Goal: Task Accomplishment & Management: Complete application form

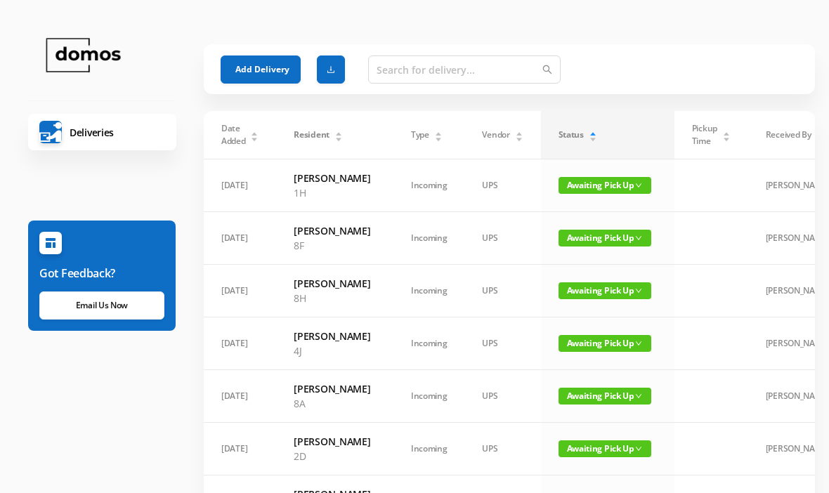
click at [261, 74] on button "Add Delivery" at bounding box center [261, 69] width 80 height 28
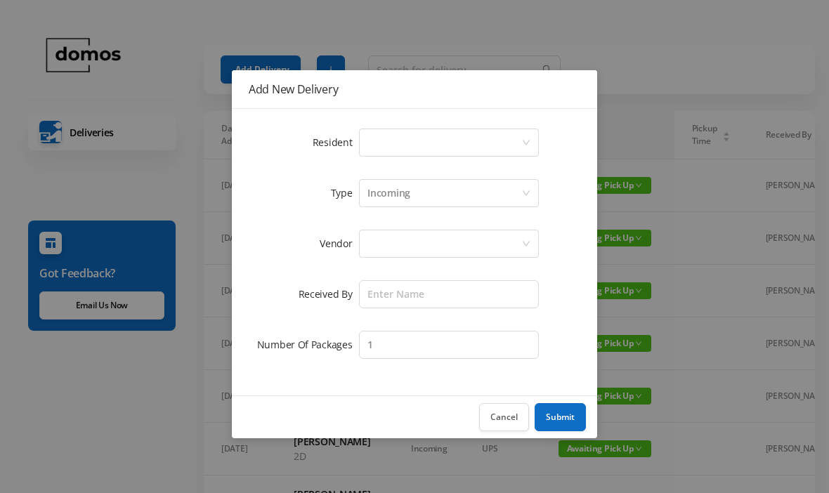
click at [405, 138] on div "Select a person" at bounding box center [444, 142] width 154 height 27
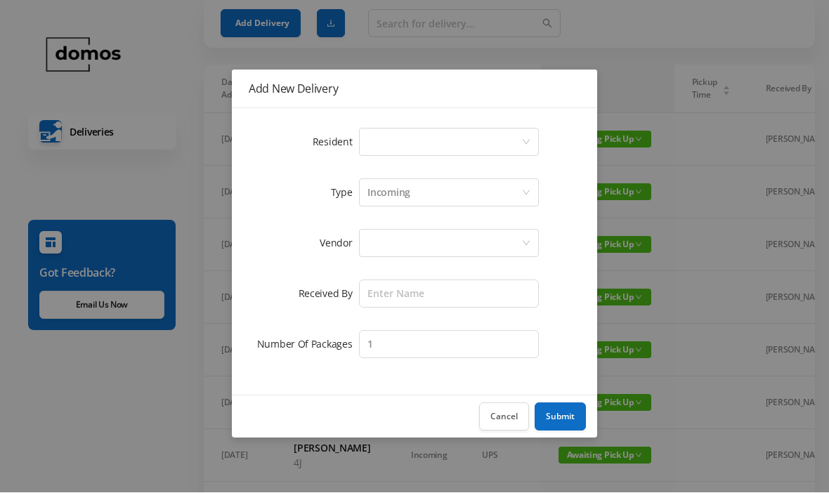
click at [468, 117] on div "Resident Select a person Type Incoming Vendor Received By Number Of Packages 1" at bounding box center [414, 252] width 365 height 287
click at [471, 139] on div "Select a person" at bounding box center [444, 142] width 154 height 27
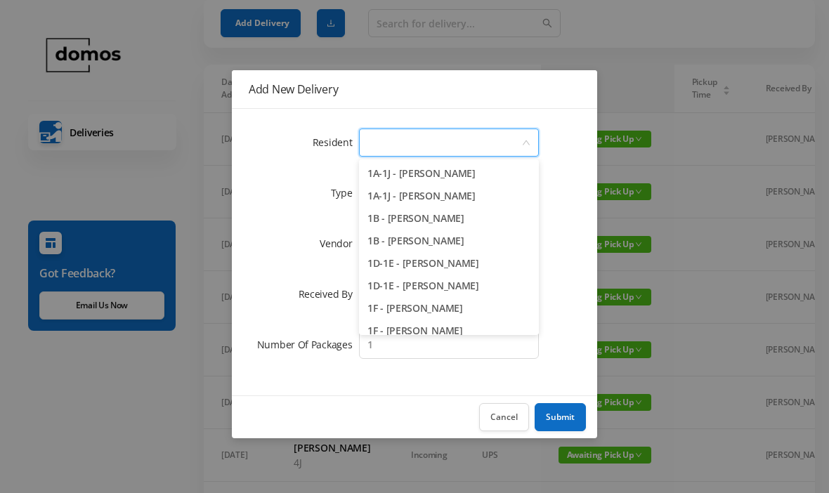
scroll to position [46, 0]
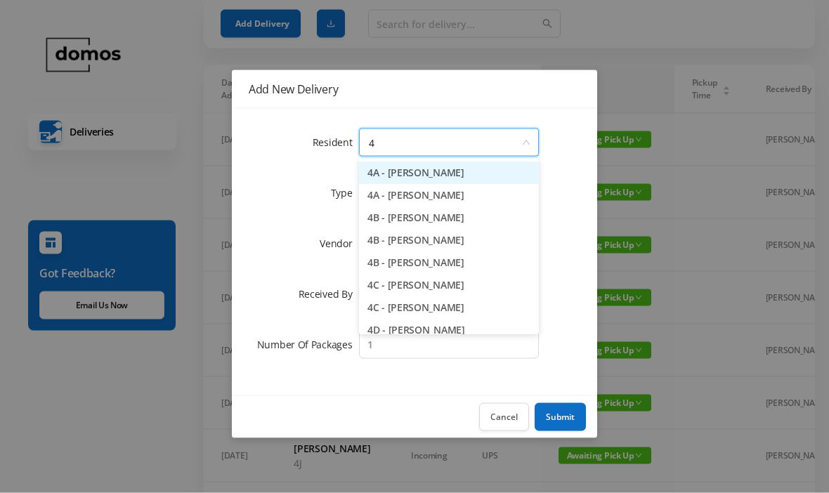
type input "4j"
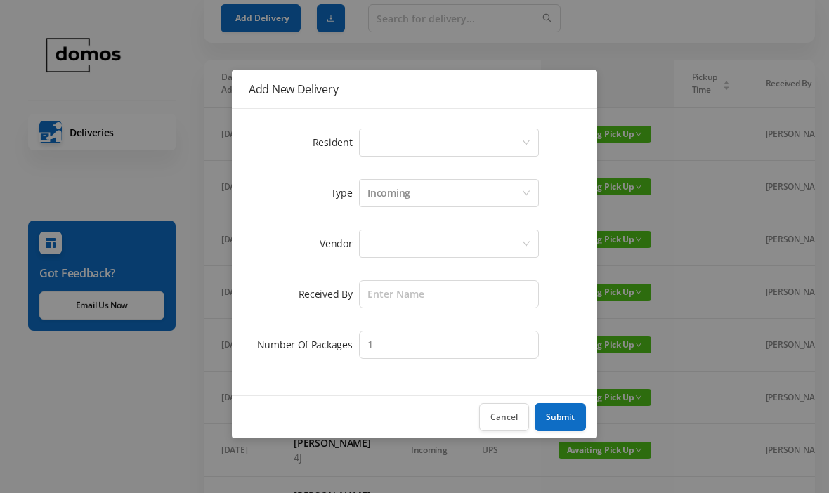
click at [484, 136] on div "Select a person" at bounding box center [444, 142] width 154 height 27
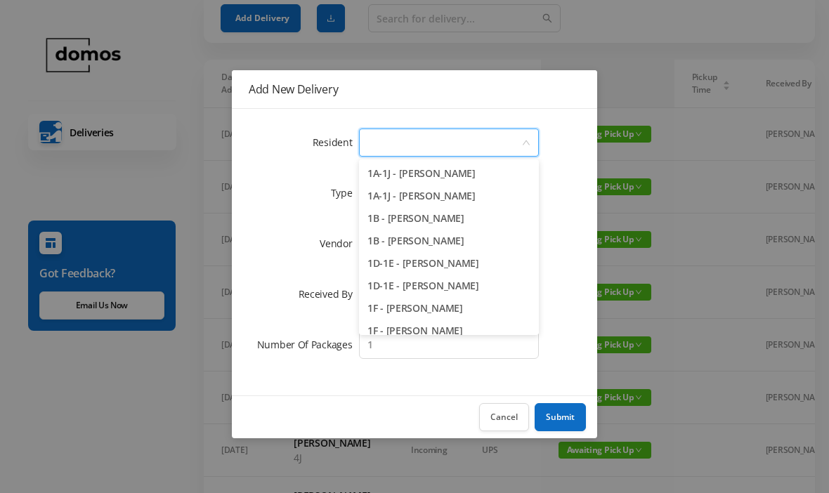
scroll to position [51, 0]
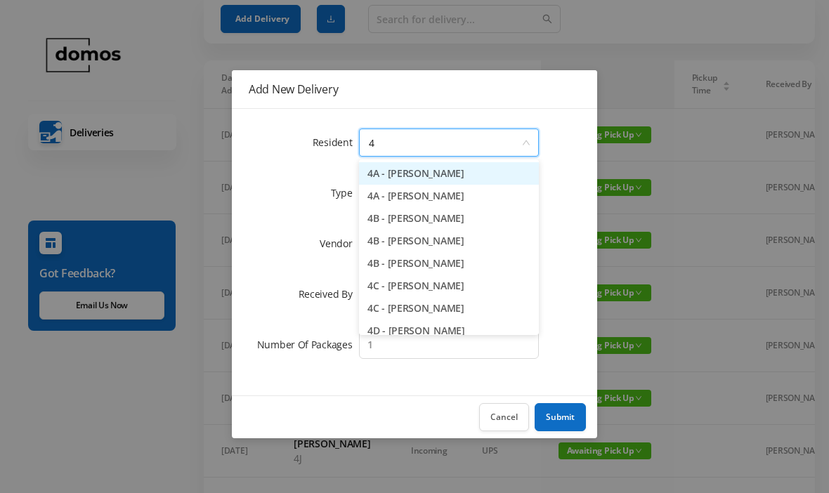
type input "4j"
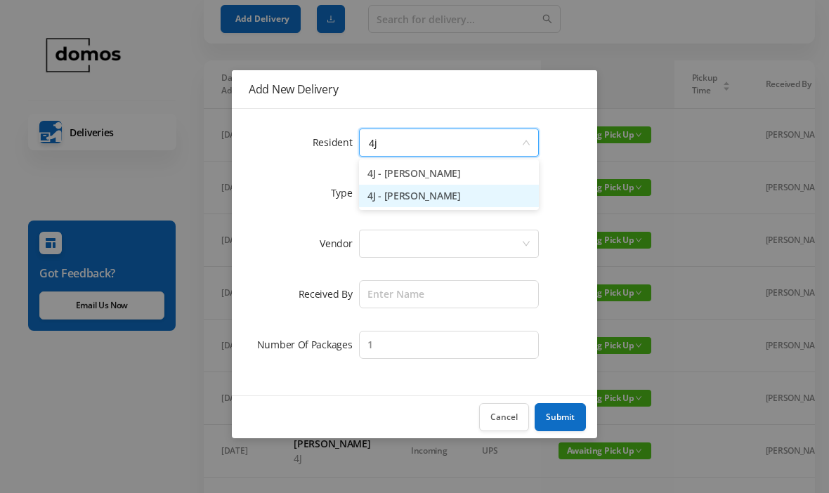
click at [443, 197] on li "4J - [PERSON_NAME]" at bounding box center [449, 196] width 180 height 22
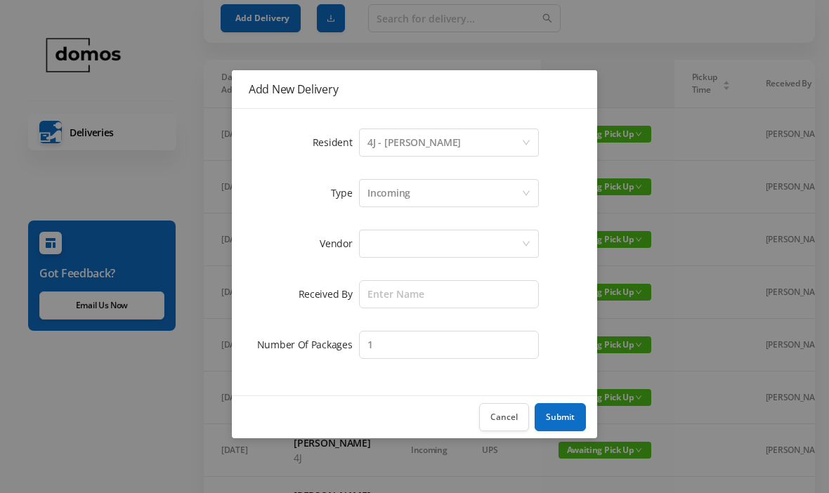
click at [446, 238] on div at bounding box center [444, 243] width 154 height 27
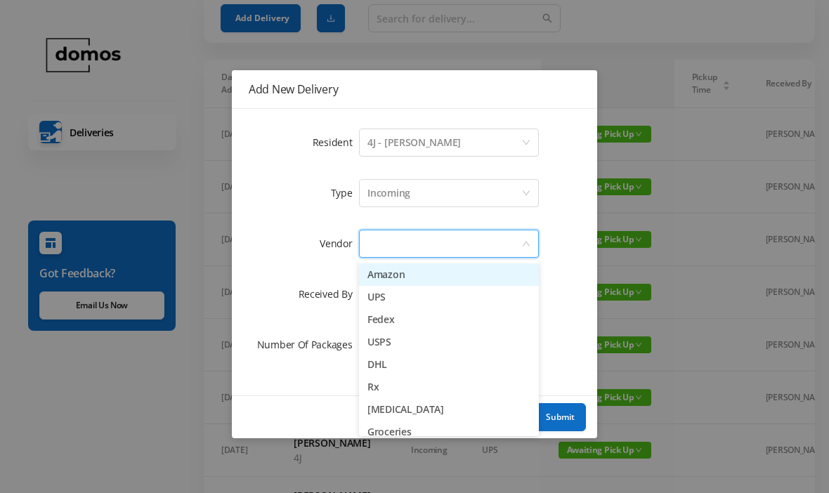
click at [401, 273] on li "Amazon" at bounding box center [449, 274] width 180 height 22
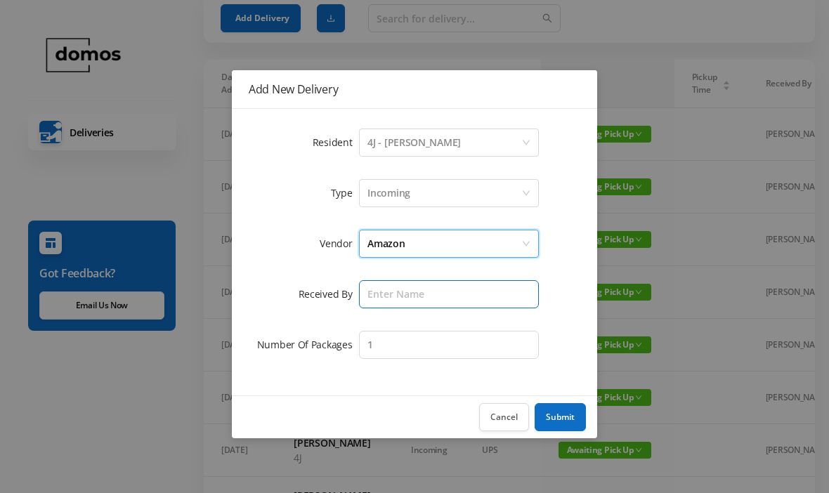
click at [429, 289] on input "text" at bounding box center [449, 294] width 180 height 28
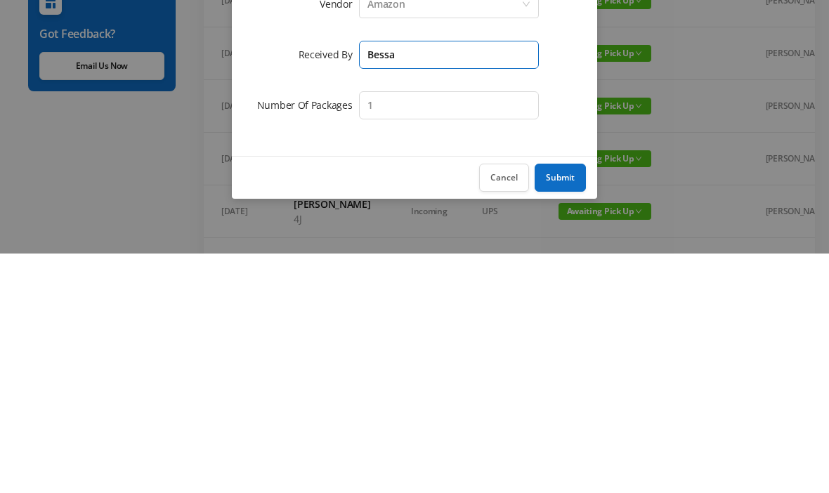
type input "Bessa"
click at [570, 403] on button "Submit" at bounding box center [560, 417] width 51 height 28
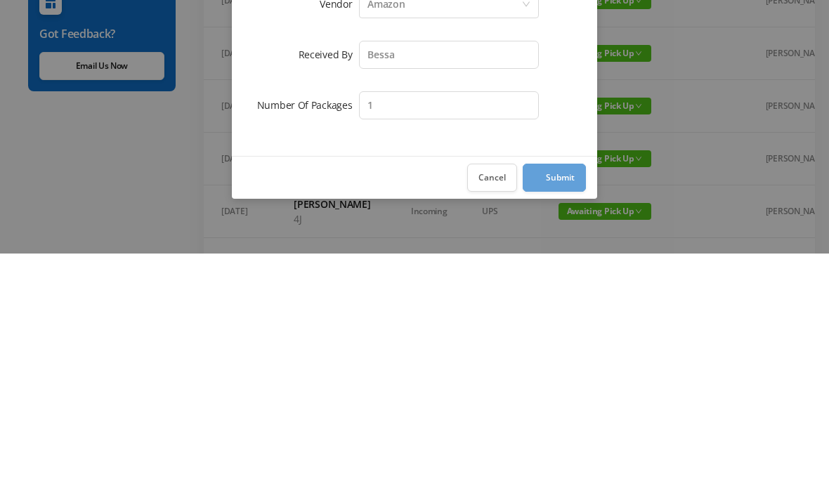
scroll to position [291, 0]
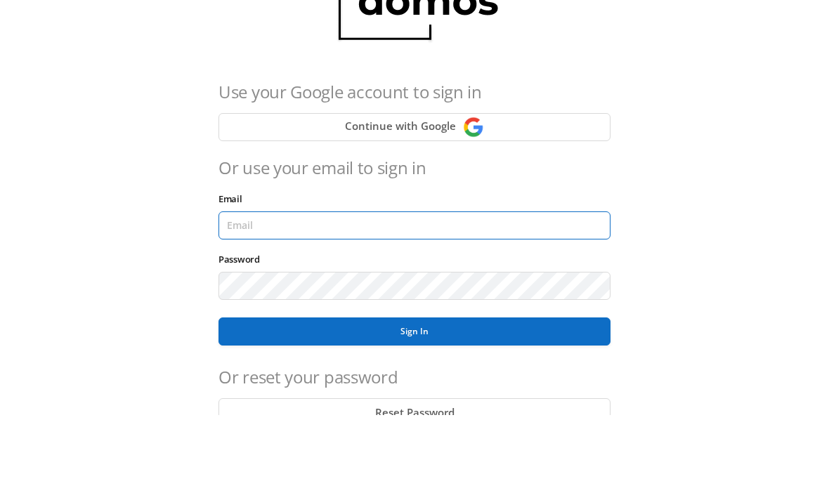
type input "[EMAIL_ADDRESS][DOMAIN_NAME]"
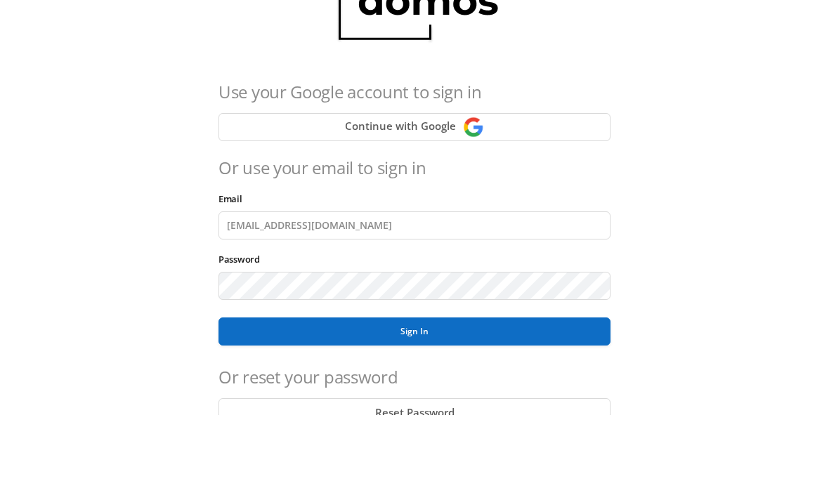
click at [414, 395] on button "Sign In" at bounding box center [414, 409] width 392 height 28
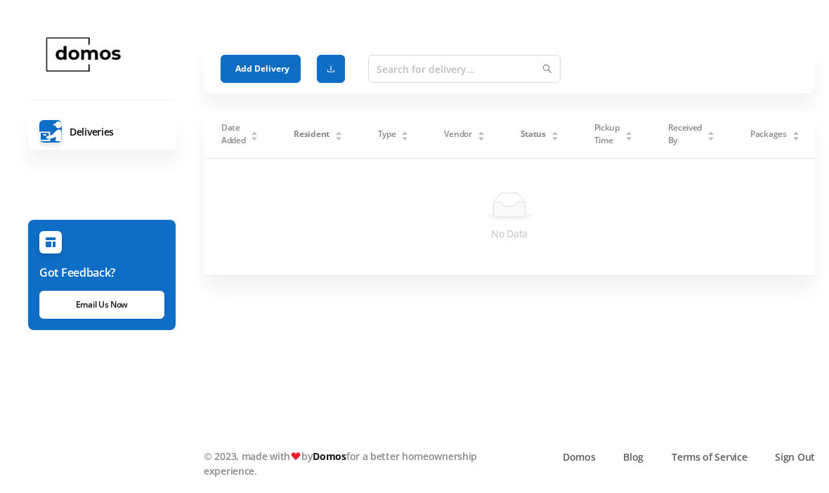
scroll to position [49, 0]
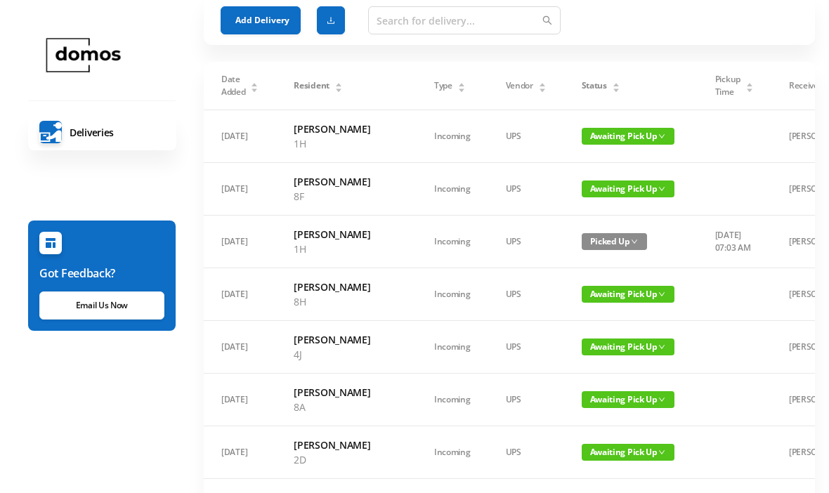
click at [266, 16] on button "Add Delivery" at bounding box center [261, 20] width 80 height 28
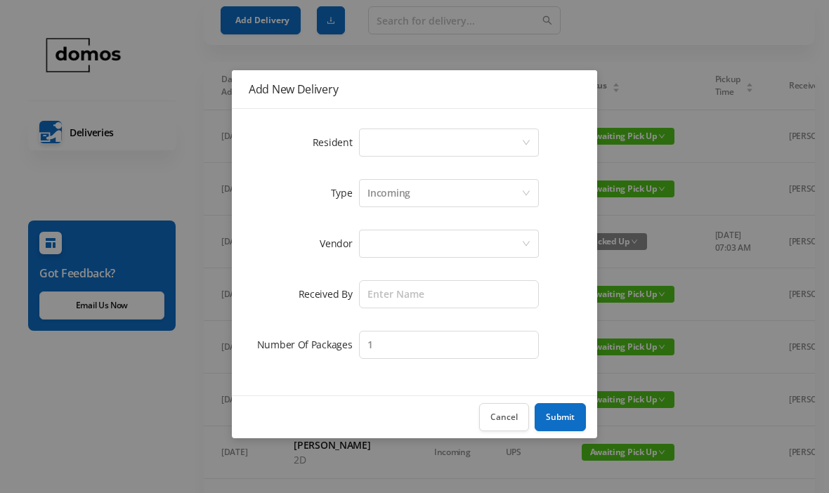
click at [447, 138] on div "Select a person" at bounding box center [444, 142] width 154 height 27
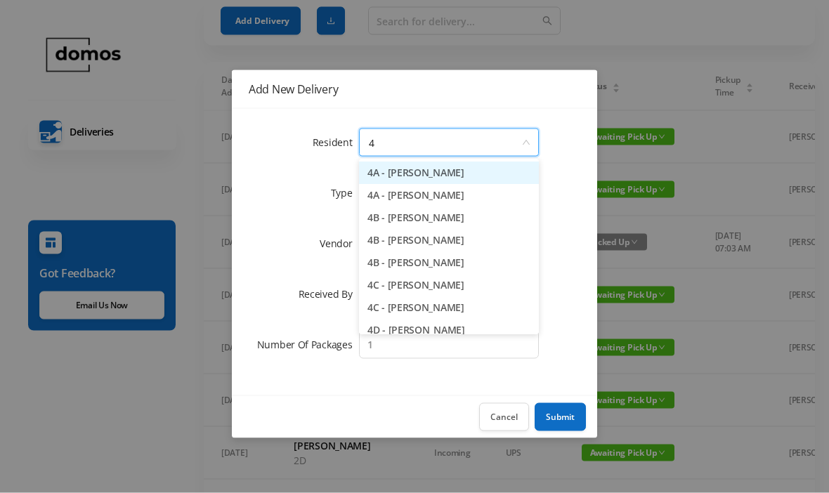
type input "4j"
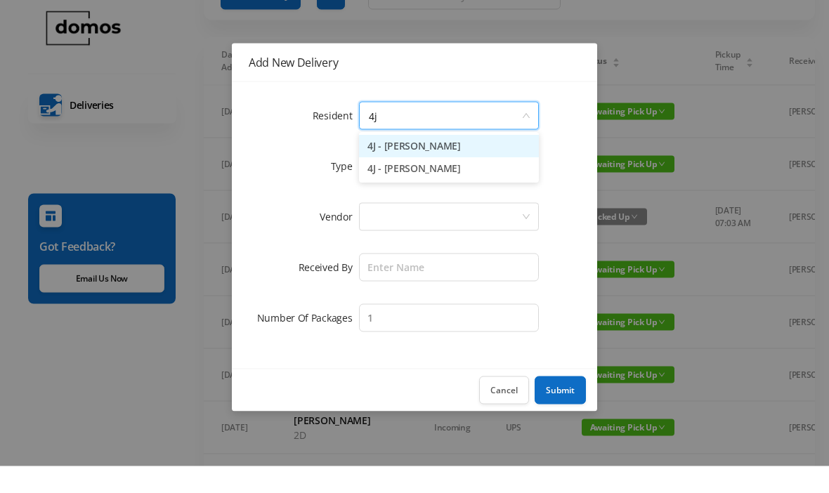
click at [475, 185] on li "4J - [PERSON_NAME]" at bounding box center [449, 196] width 180 height 22
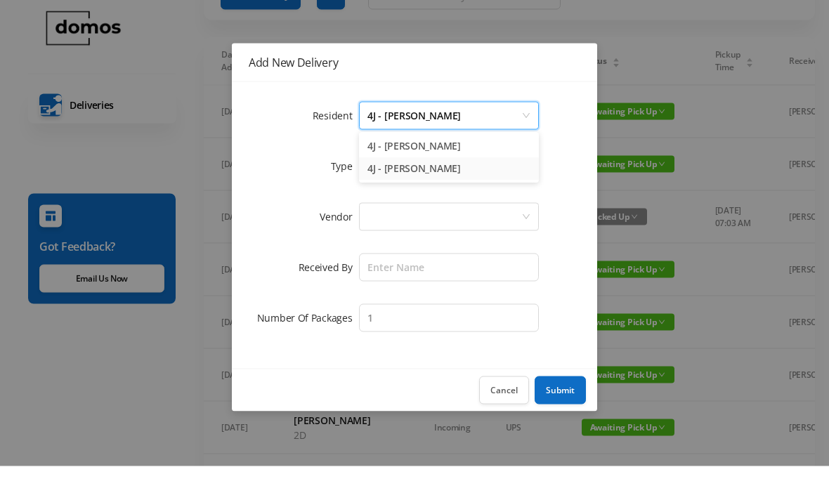
scroll to position [74, 0]
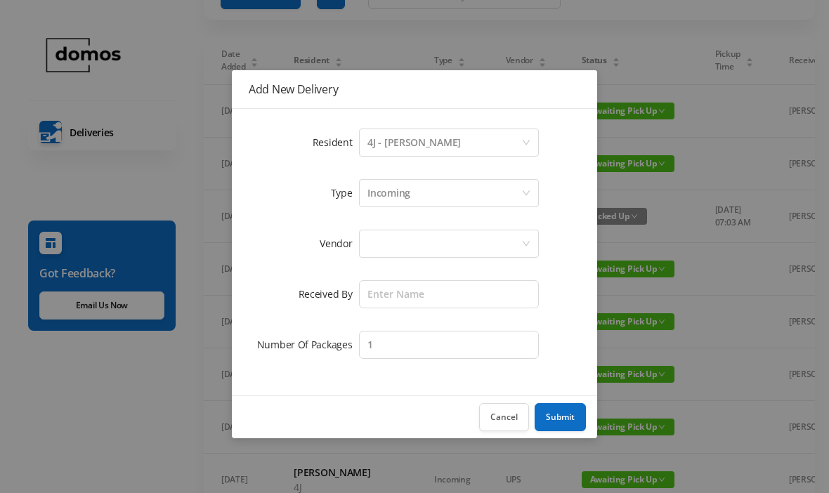
click at [455, 247] on div at bounding box center [444, 243] width 154 height 27
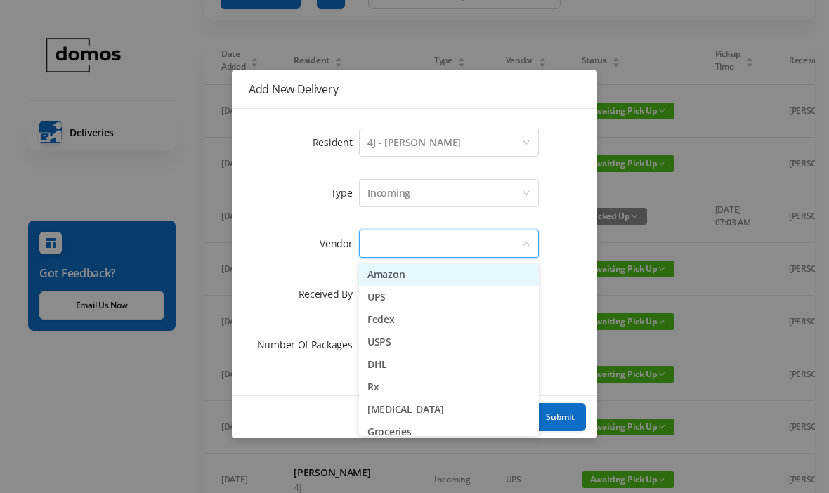
click at [424, 280] on li "Amazon" at bounding box center [449, 274] width 180 height 22
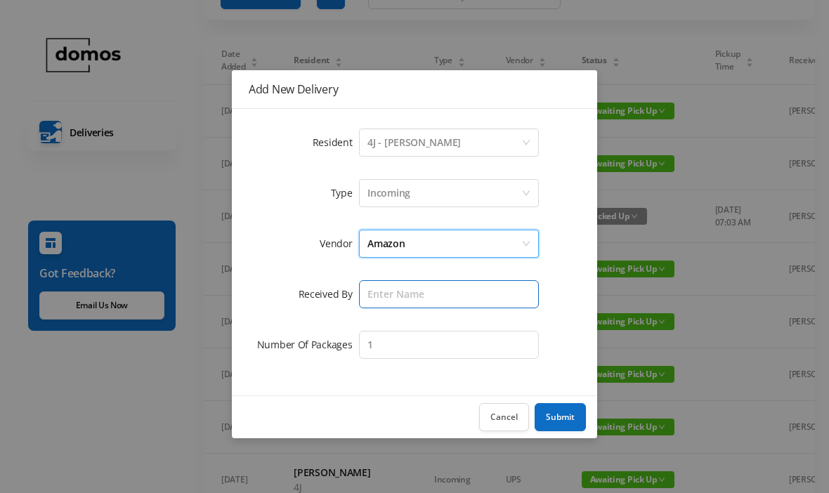
click at [443, 296] on input "text" at bounding box center [449, 294] width 180 height 28
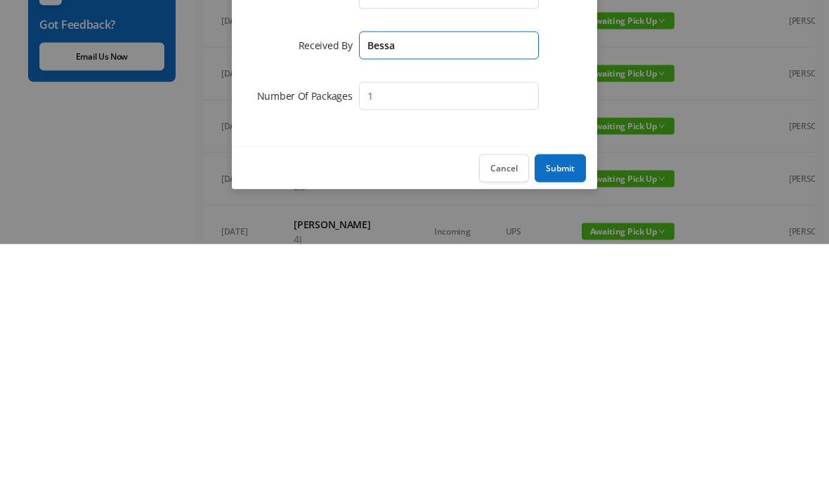
type input "Bessa"
click at [558, 403] on button "Submit" at bounding box center [560, 417] width 51 height 28
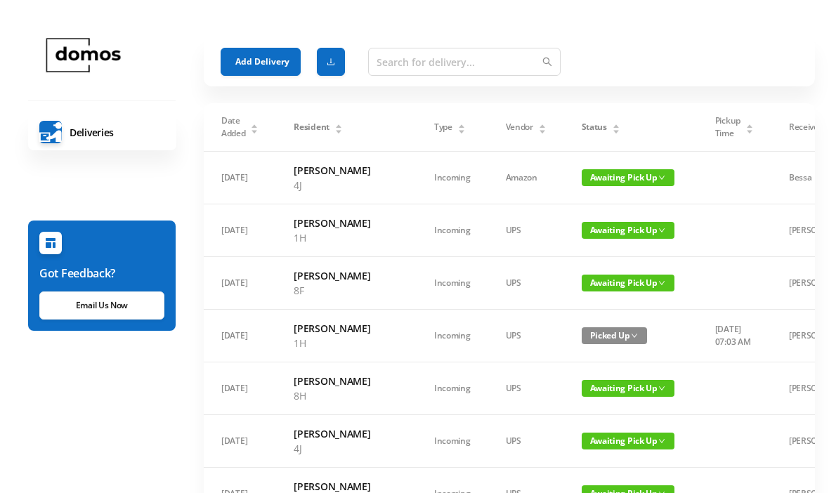
scroll to position [0, 0]
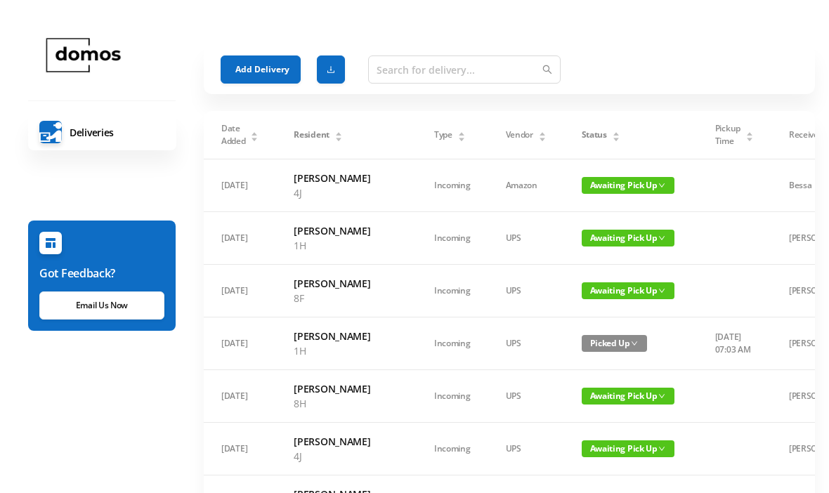
click at [613, 138] on icon "icon: caret-down" at bounding box center [616, 140] width 6 height 4
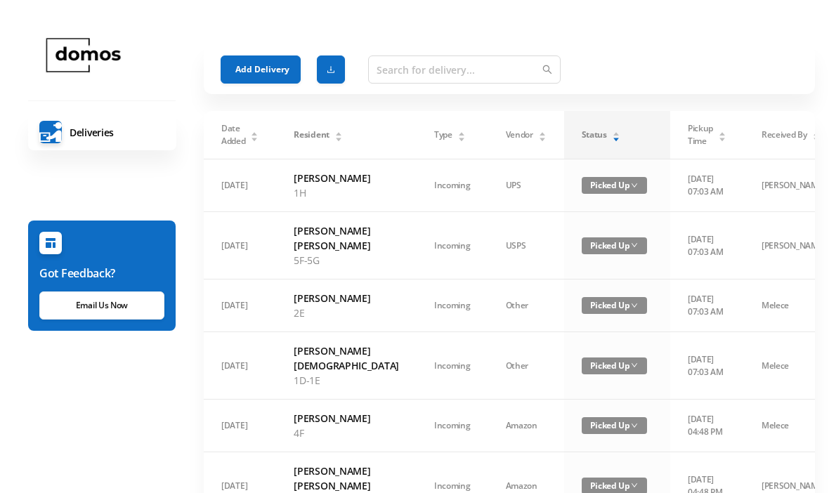
click at [587, 141] on div "Status" at bounding box center [601, 135] width 39 height 13
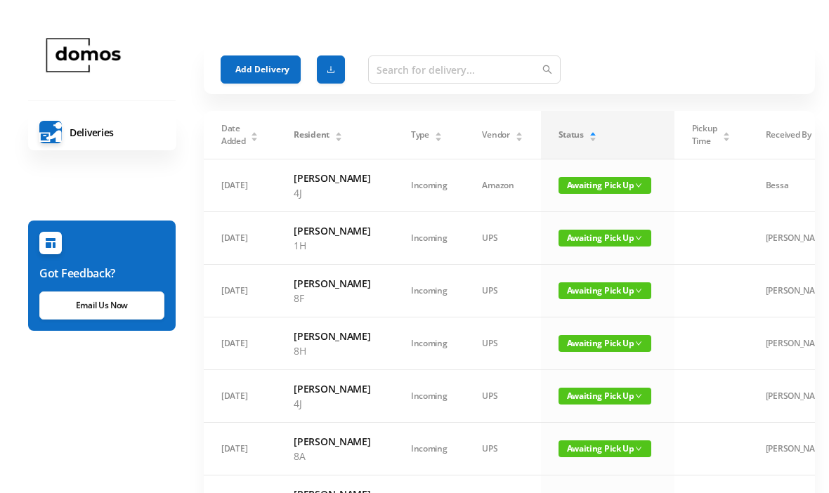
click at [261, 60] on button "Add Delivery" at bounding box center [261, 69] width 80 height 28
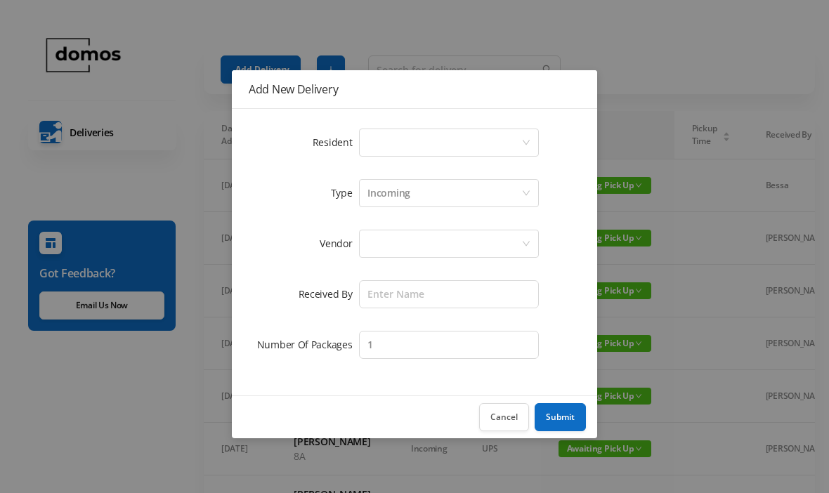
click at [401, 138] on div "Select a person" at bounding box center [444, 142] width 154 height 27
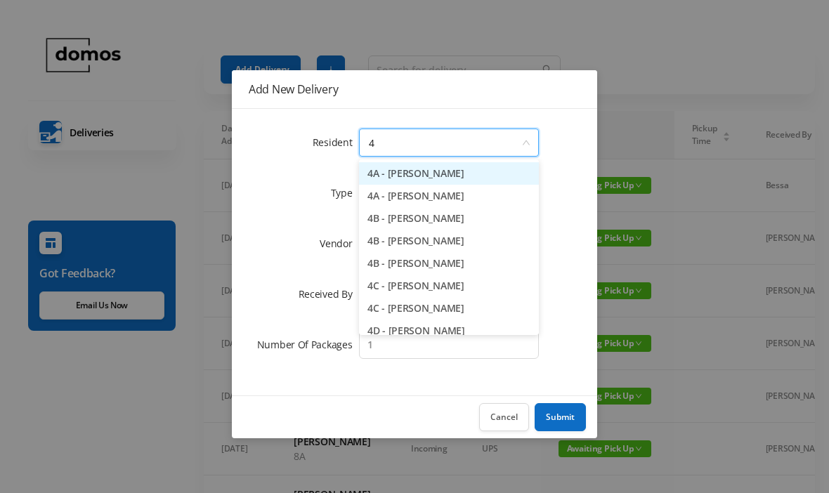
type input "4b"
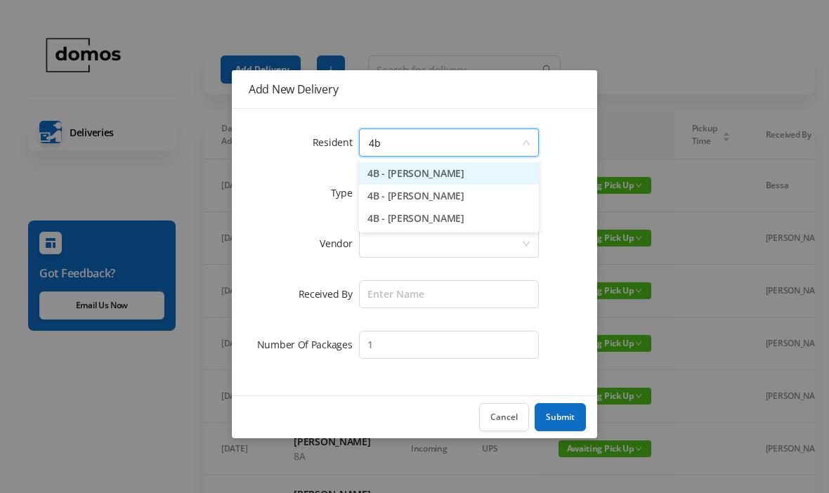
click at [473, 176] on li "4B - [PERSON_NAME]" at bounding box center [449, 173] width 180 height 22
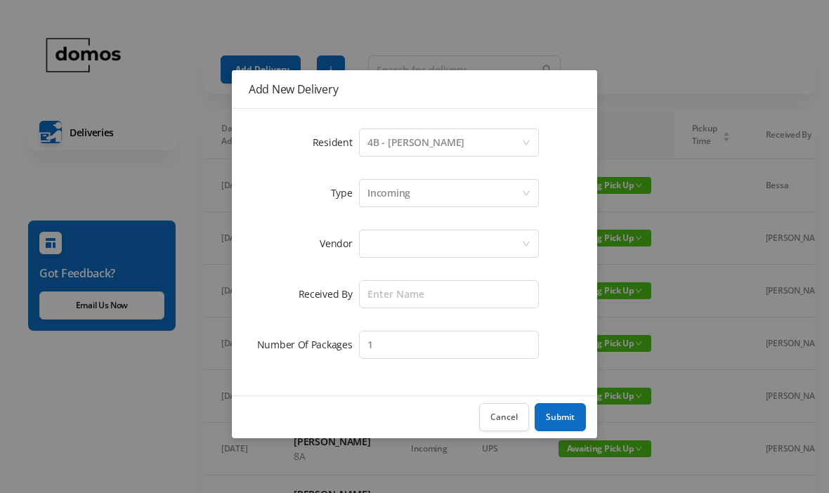
click at [500, 421] on button "Cancel" at bounding box center [504, 417] width 50 height 28
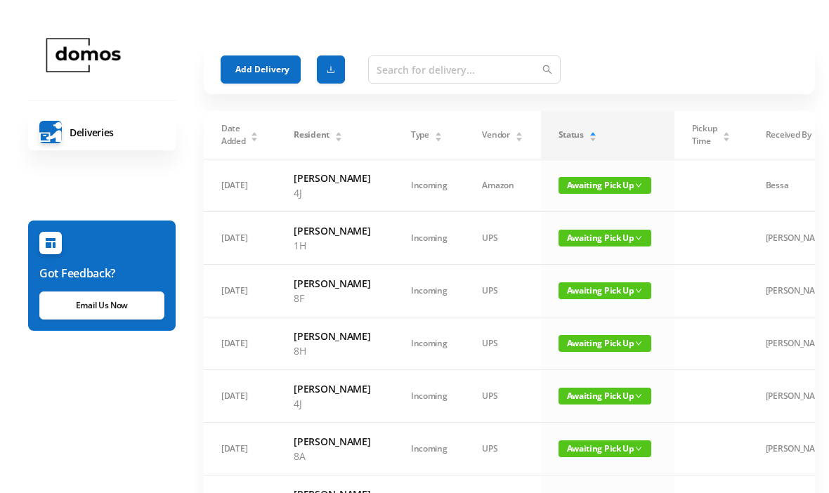
click at [274, 72] on button "Add Delivery" at bounding box center [261, 69] width 80 height 28
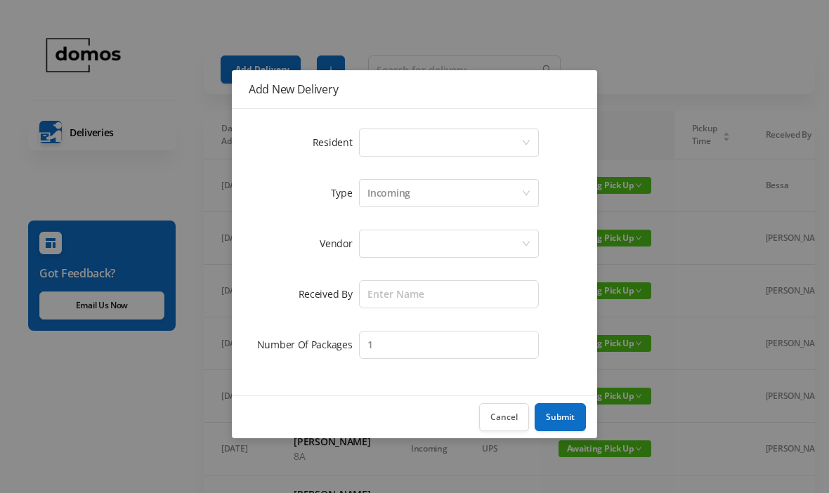
click at [436, 145] on div "Select a person" at bounding box center [444, 142] width 154 height 27
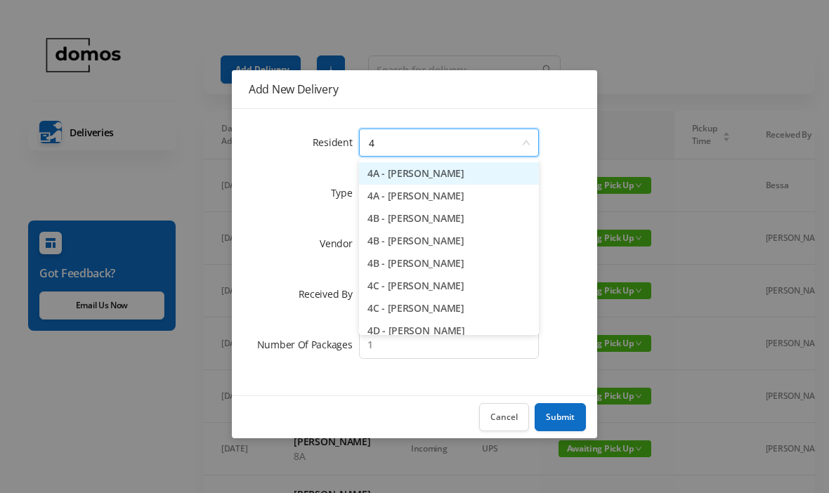
type input "4b"
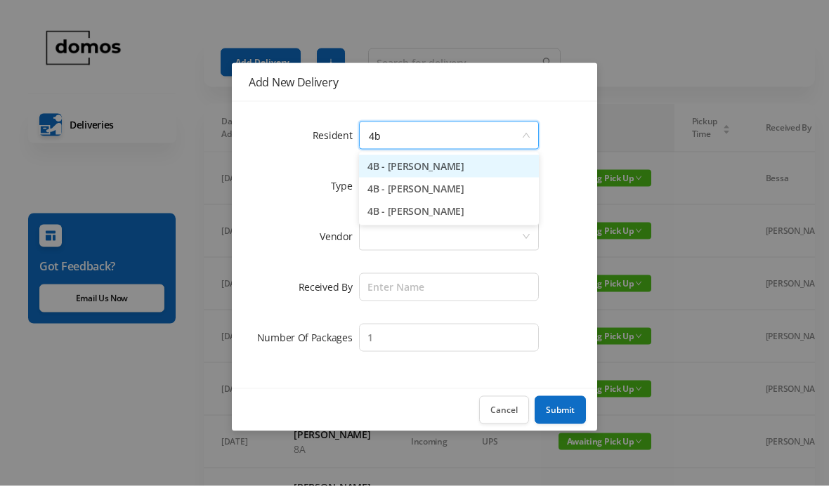
click at [476, 171] on li "4B - [PERSON_NAME]" at bounding box center [449, 173] width 180 height 22
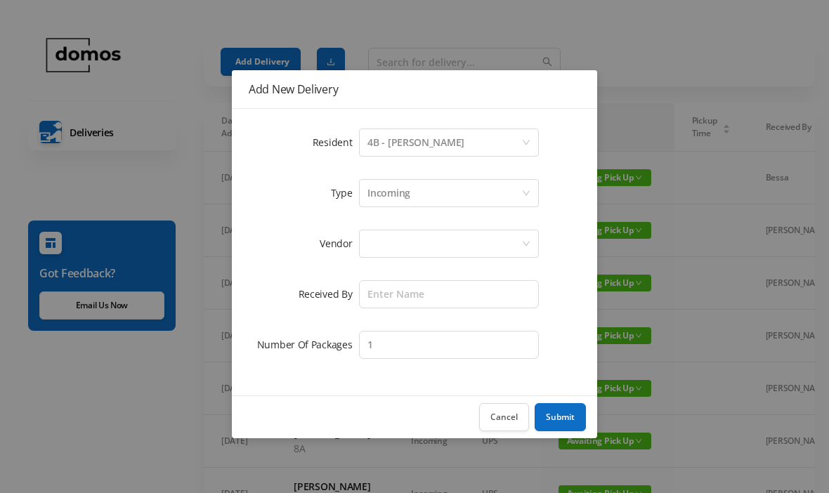
click at [446, 246] on div at bounding box center [444, 243] width 154 height 27
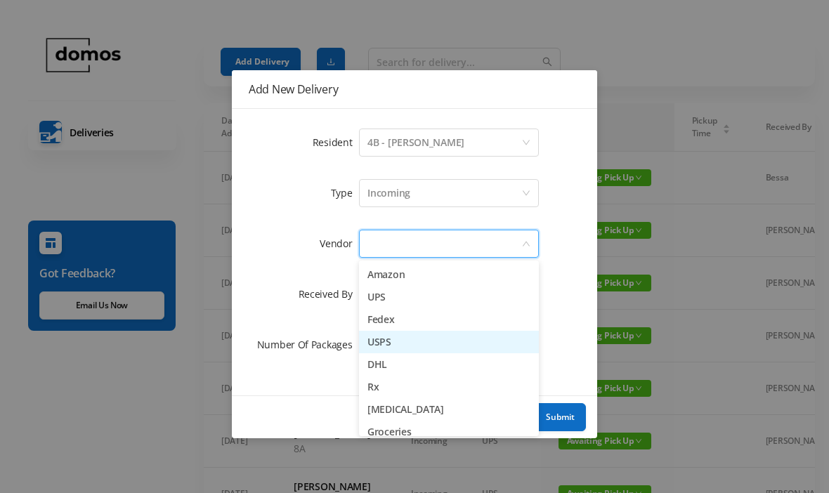
click at [403, 341] on li "USPS" at bounding box center [449, 342] width 180 height 22
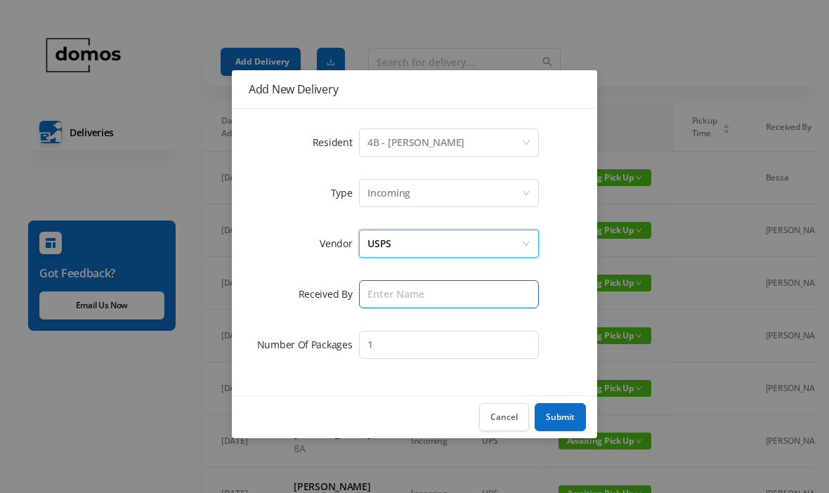
click at [438, 306] on input "text" at bounding box center [449, 294] width 180 height 28
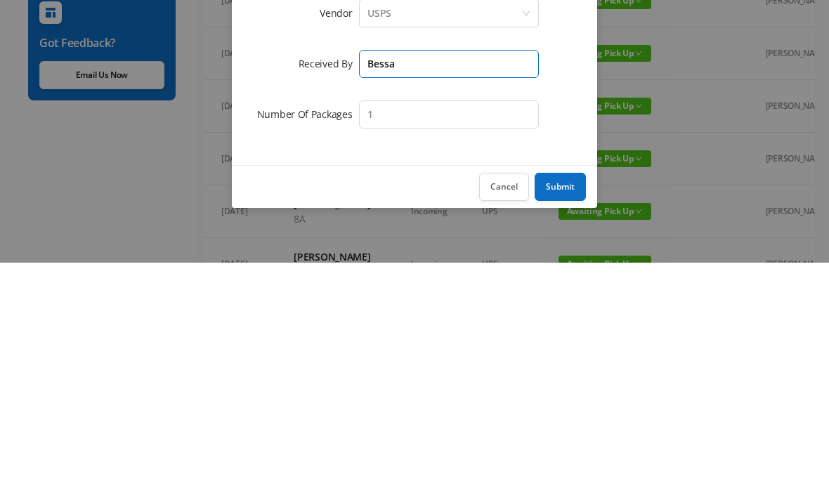
type input "Bessa"
click at [571, 403] on button "Submit" at bounding box center [560, 417] width 51 height 28
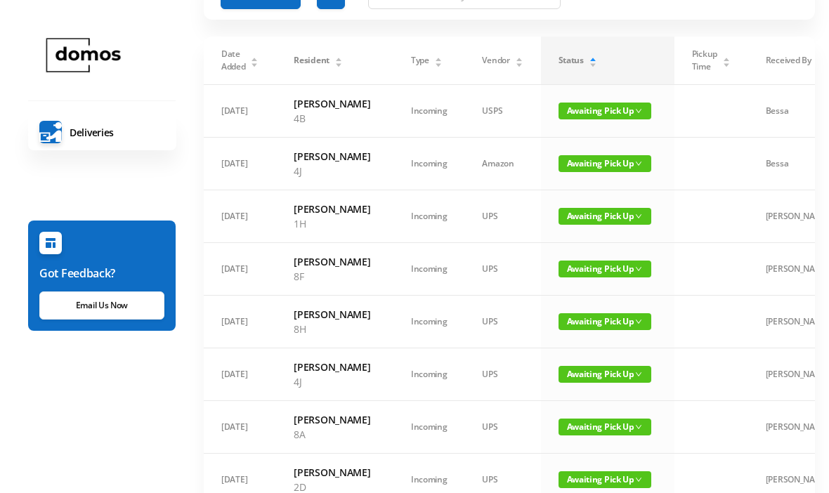
scroll to position [0, 0]
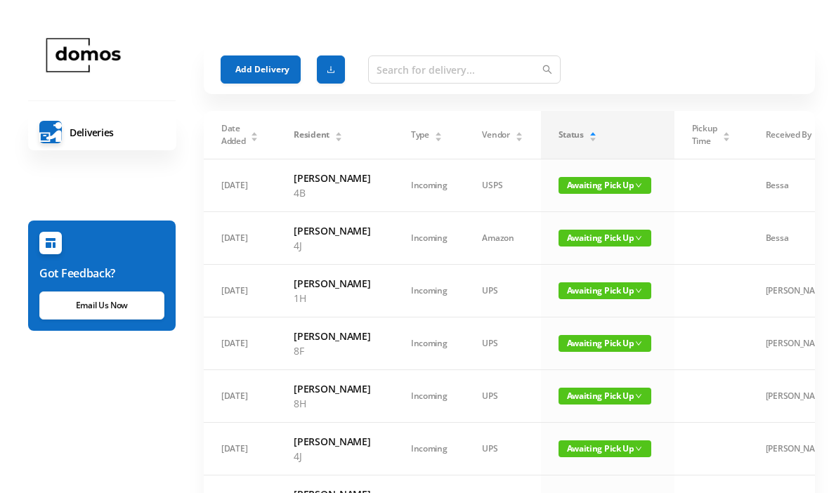
click at [277, 67] on button "Add Delivery" at bounding box center [261, 69] width 80 height 28
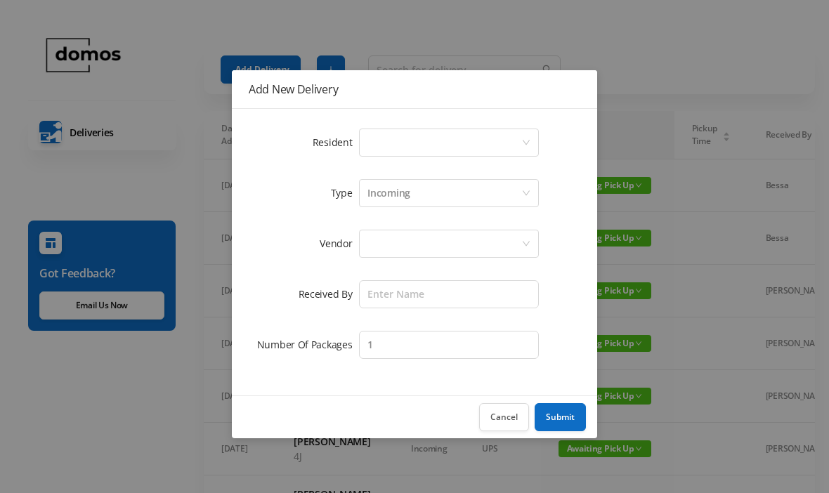
click at [408, 138] on div "Select a person" at bounding box center [444, 142] width 154 height 27
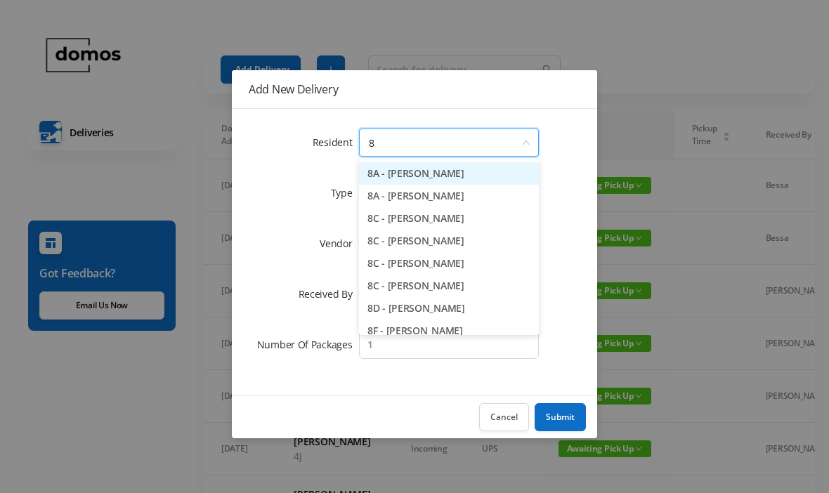
type input "8f"
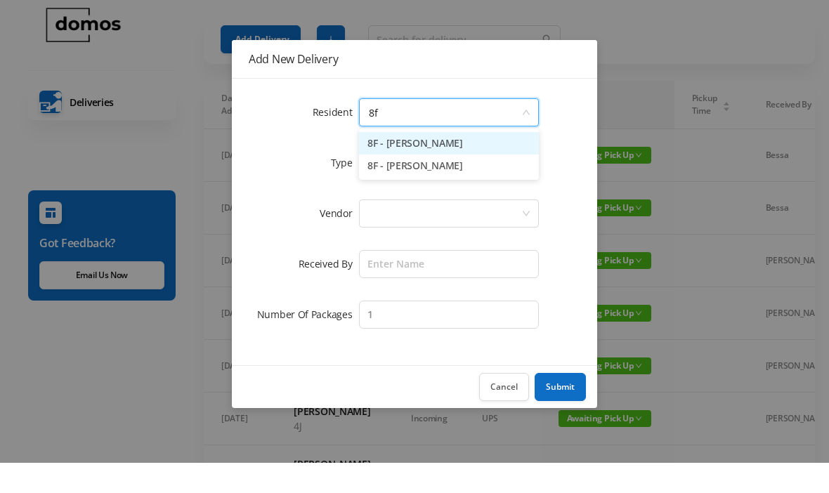
click at [447, 185] on li "8F - [PERSON_NAME]" at bounding box center [449, 196] width 180 height 22
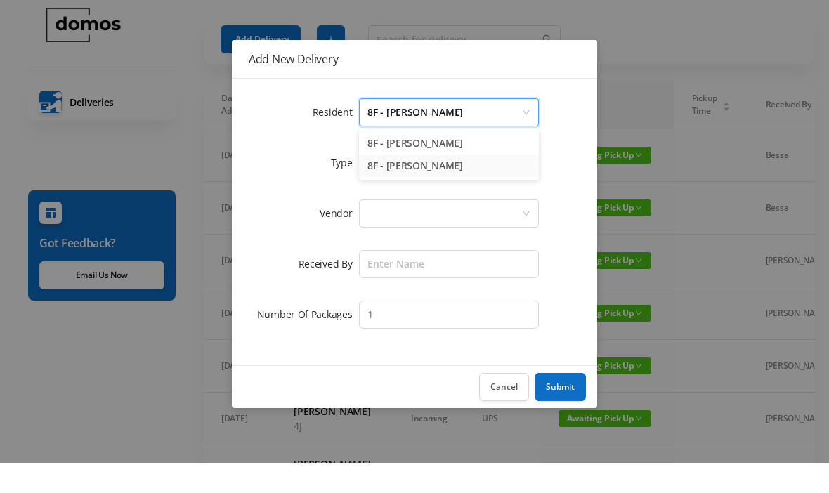
scroll to position [30, 0]
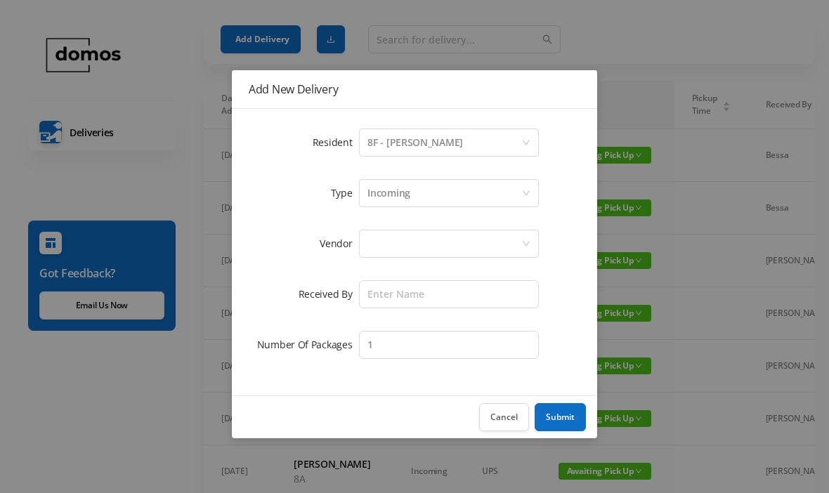
click at [433, 140] on div "8F - [PERSON_NAME]" at bounding box center [415, 142] width 96 height 27
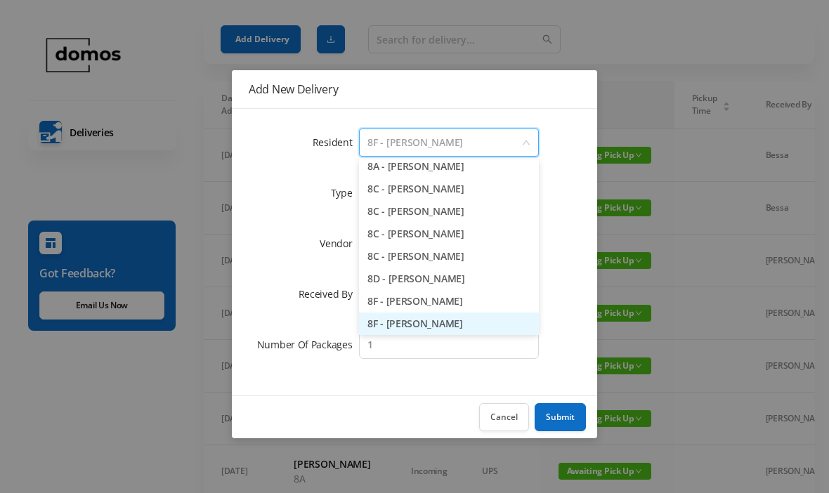
click at [490, 150] on input at bounding box center [444, 142] width 154 height 27
click at [488, 146] on input at bounding box center [444, 142] width 154 height 27
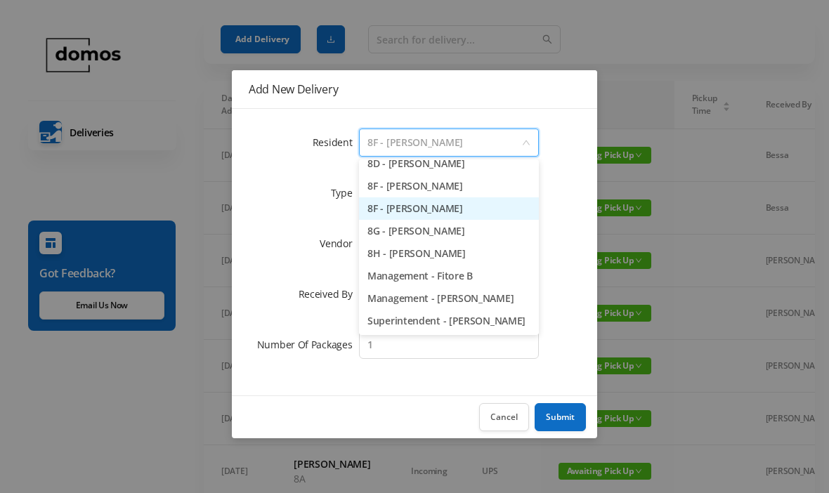
scroll to position [1988, 0]
click at [438, 188] on li "8F - [PERSON_NAME]" at bounding box center [449, 186] width 180 height 22
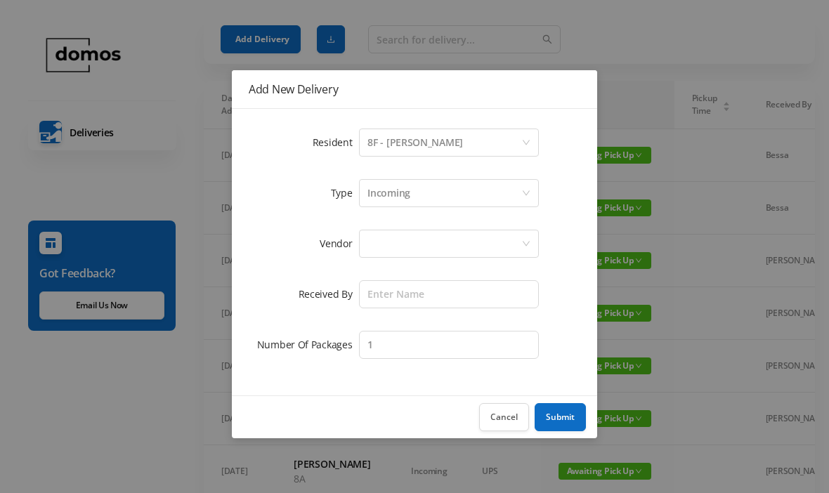
click at [437, 235] on div at bounding box center [444, 243] width 154 height 27
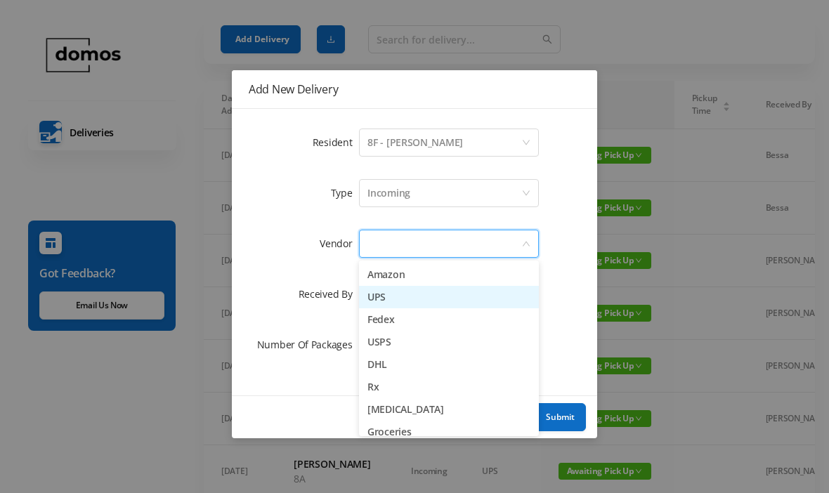
click at [394, 296] on li "UPS" at bounding box center [449, 297] width 180 height 22
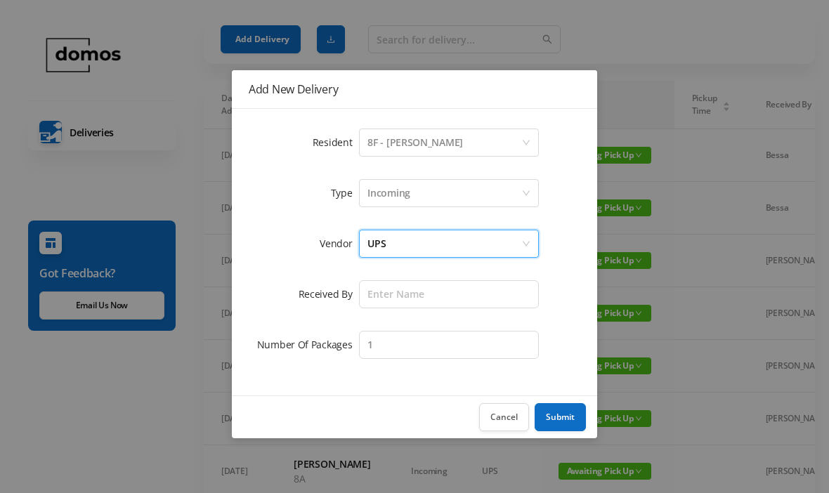
click at [433, 239] on div "UPS" at bounding box center [444, 243] width 154 height 27
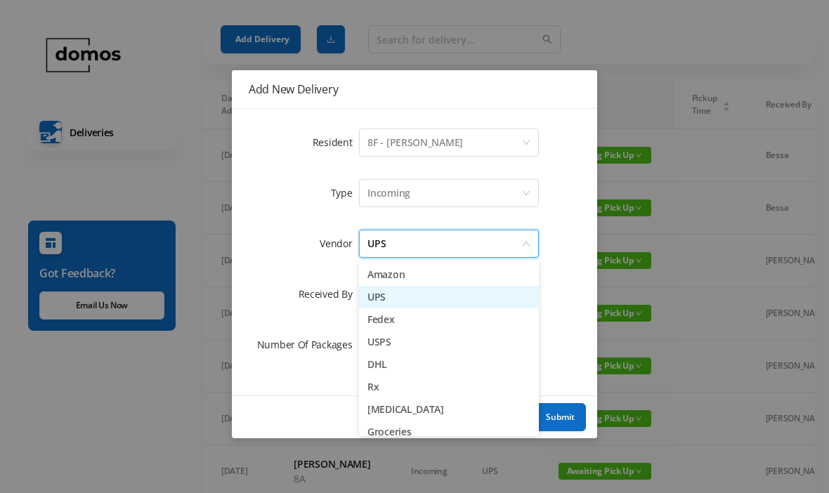
click at [395, 341] on li "USPS" at bounding box center [449, 342] width 180 height 22
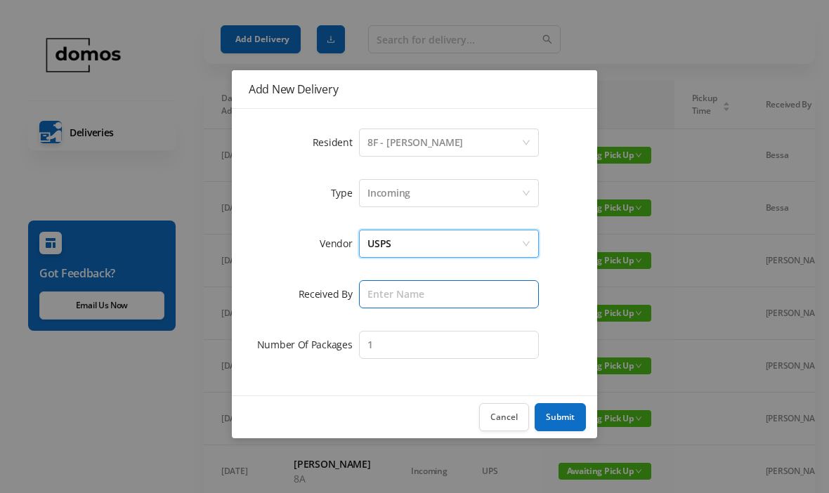
click at [440, 292] on input "text" at bounding box center [449, 294] width 180 height 28
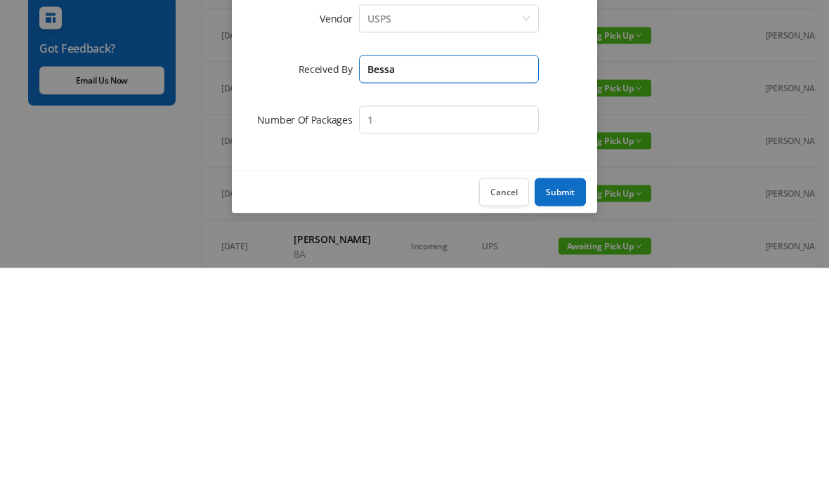
type input "Bessa"
click at [568, 403] on button "Submit" at bounding box center [560, 417] width 51 height 28
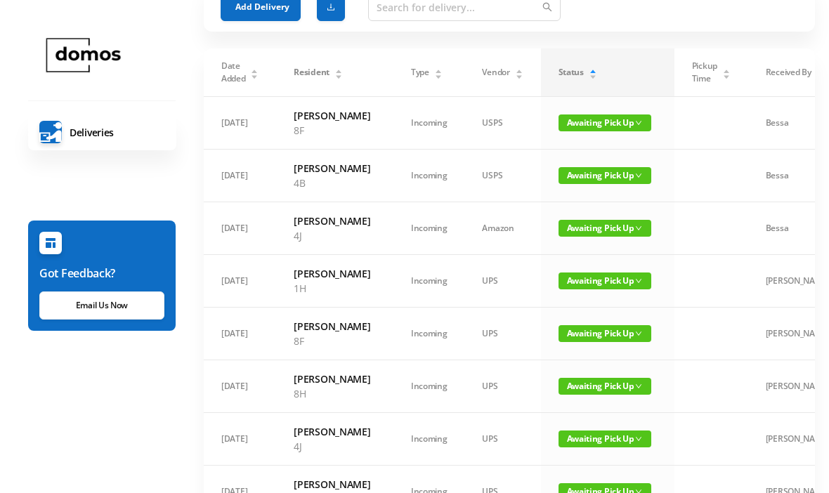
scroll to position [0, 0]
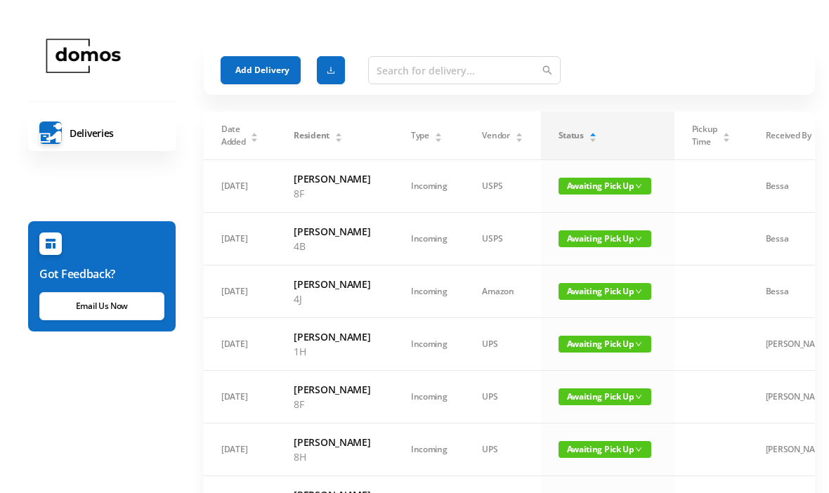
click at [255, 60] on button "Add Delivery" at bounding box center [261, 69] width 80 height 28
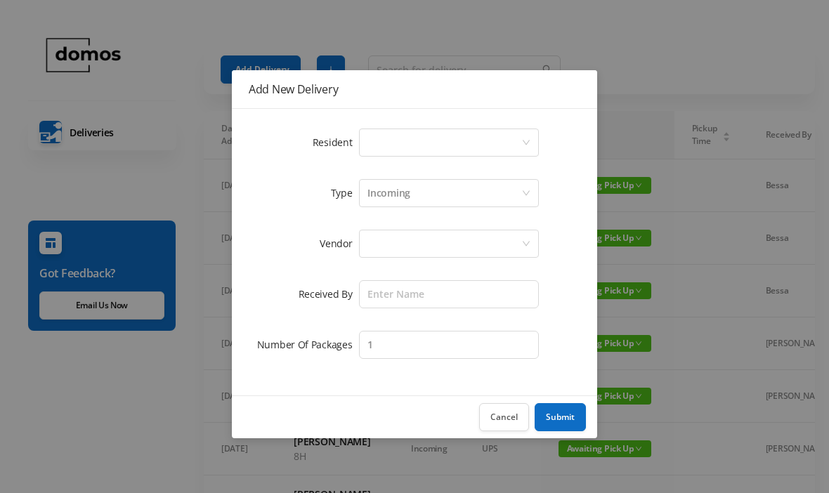
click at [388, 122] on div "Resident Select a person Type Incoming Vendor Received By Number Of Packages 1" at bounding box center [414, 252] width 365 height 287
click at [393, 145] on div "Select a person" at bounding box center [444, 142] width 154 height 27
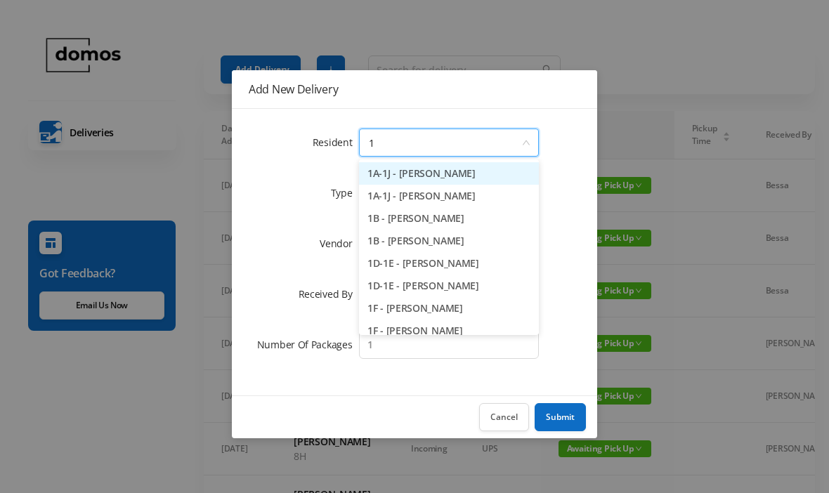
type input "1h"
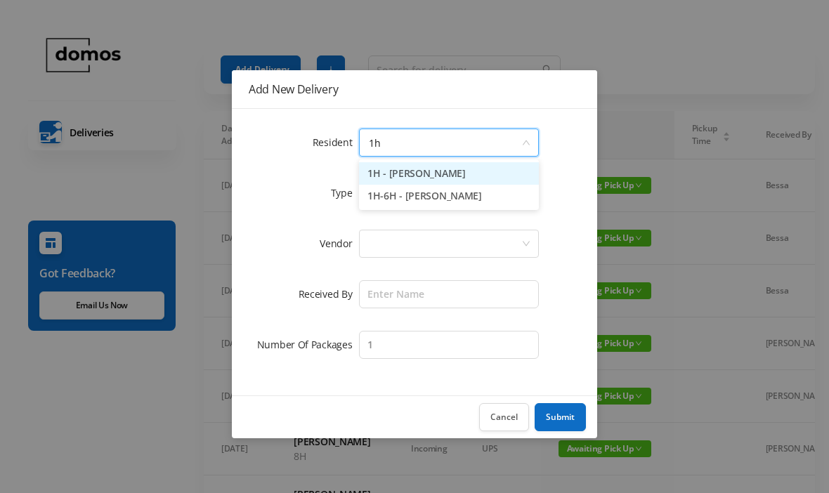
click at [436, 165] on li "1H - [PERSON_NAME]" at bounding box center [449, 173] width 180 height 22
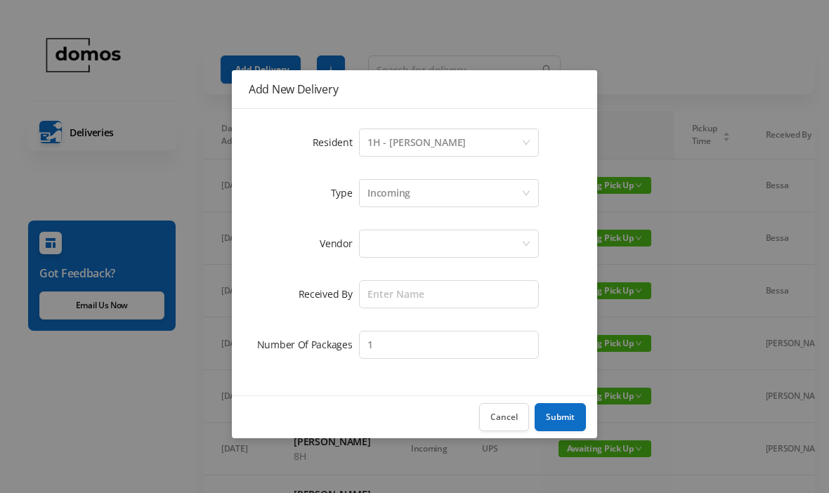
click at [421, 245] on div at bounding box center [444, 243] width 154 height 27
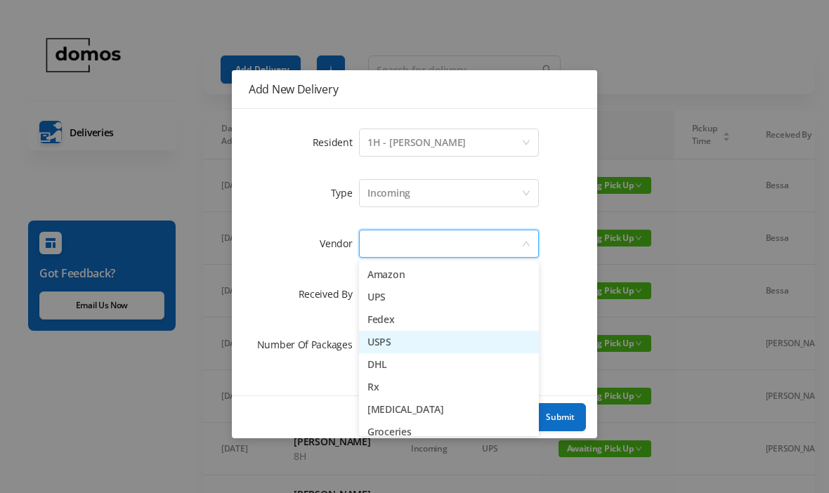
click at [393, 341] on li "USPS" at bounding box center [449, 342] width 180 height 22
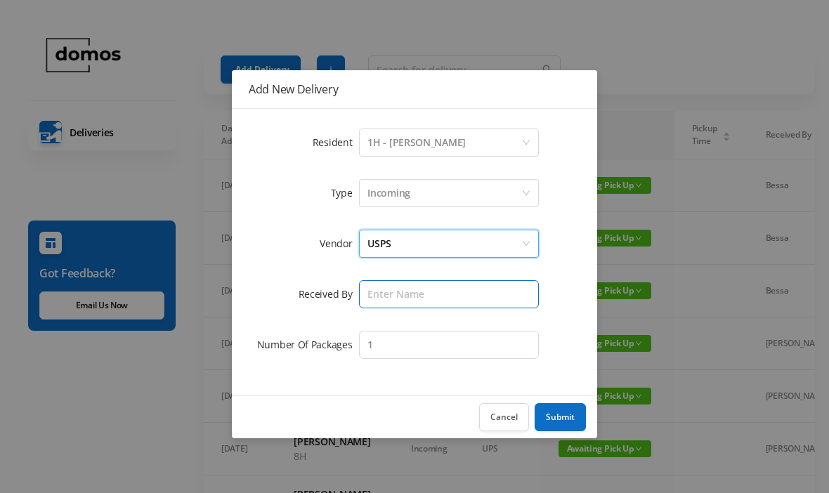
click at [417, 288] on input "text" at bounding box center [449, 294] width 180 height 28
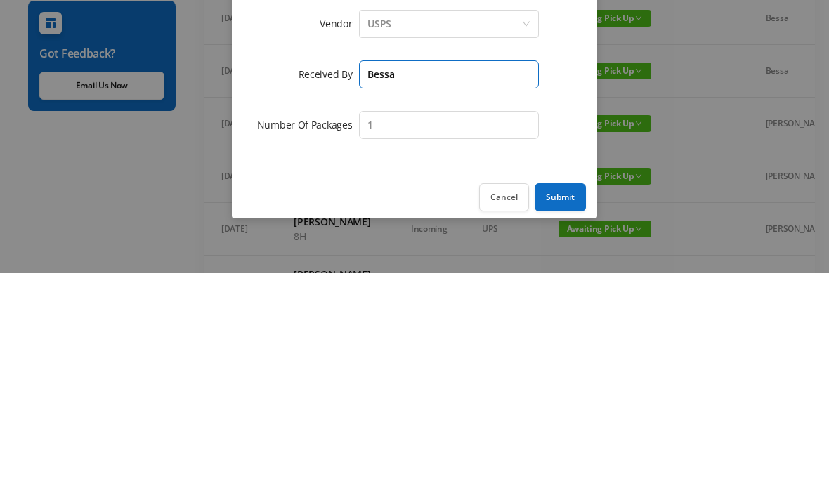
type input "Bessa"
click at [570, 403] on button "Submit" at bounding box center [560, 417] width 51 height 28
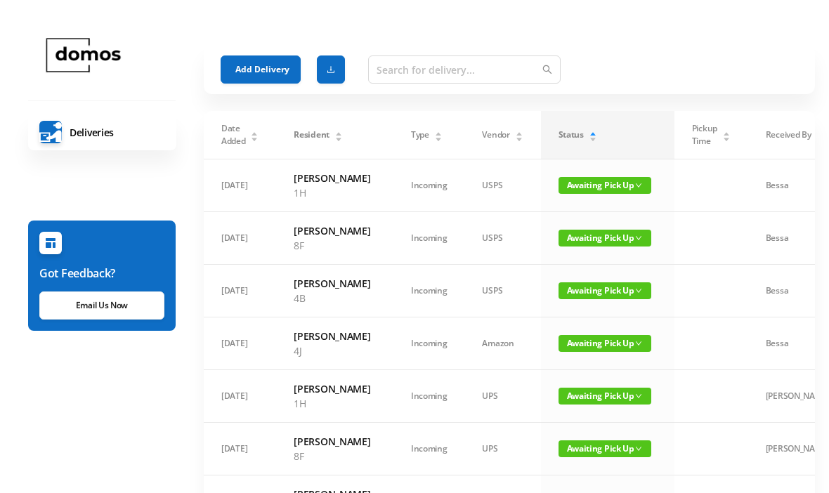
click at [265, 67] on button "Add Delivery" at bounding box center [261, 69] width 80 height 28
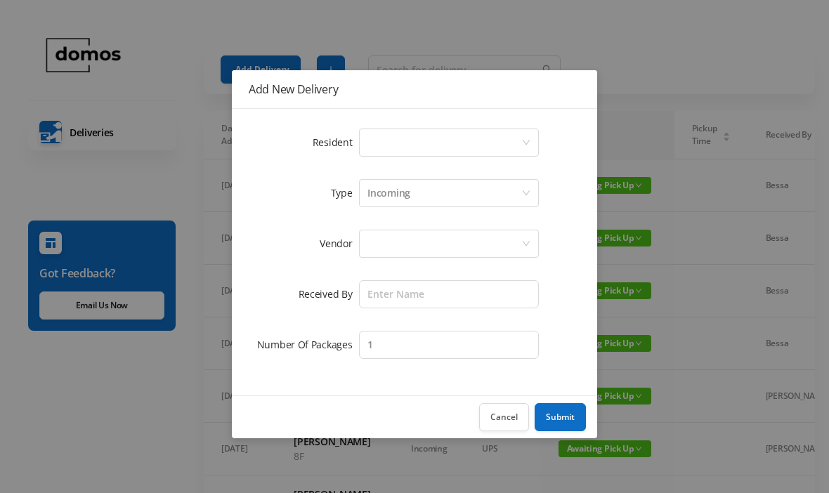
click at [447, 138] on div "Select a person" at bounding box center [444, 142] width 154 height 27
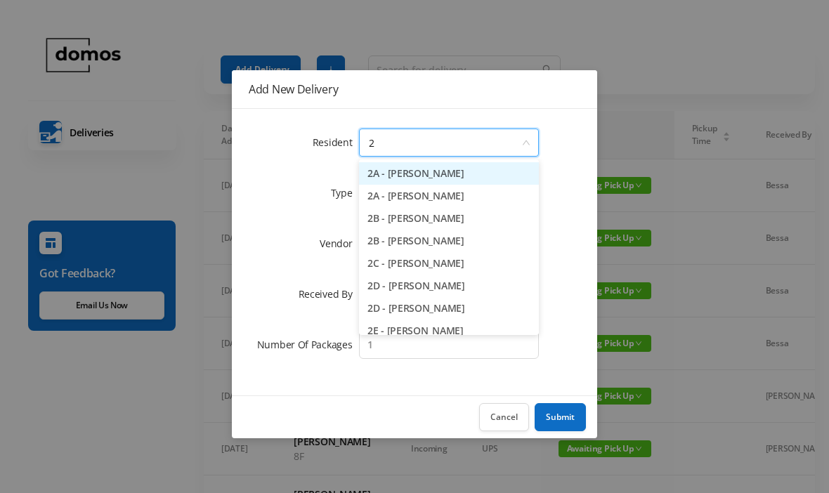
type input "2c"
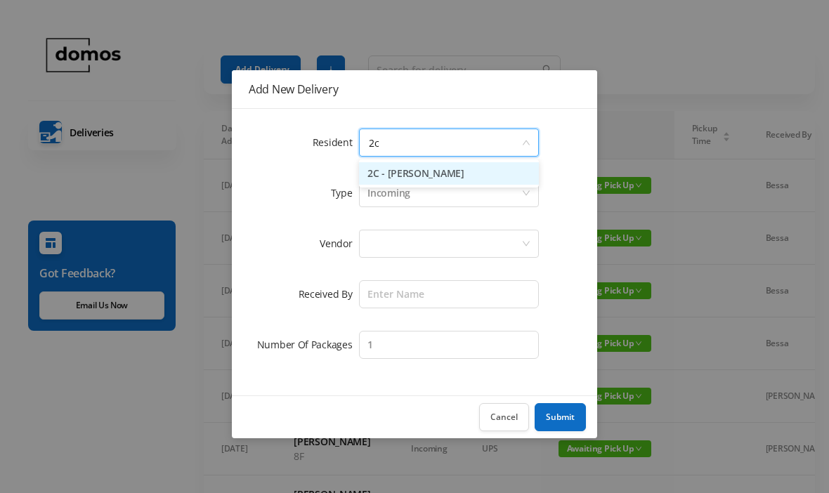
click at [464, 173] on li "2C - [PERSON_NAME]" at bounding box center [449, 173] width 180 height 22
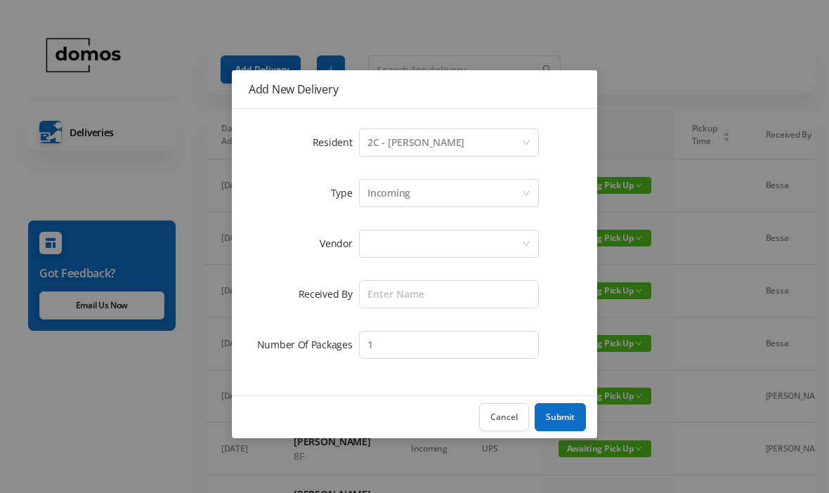
click at [438, 240] on div at bounding box center [444, 243] width 154 height 27
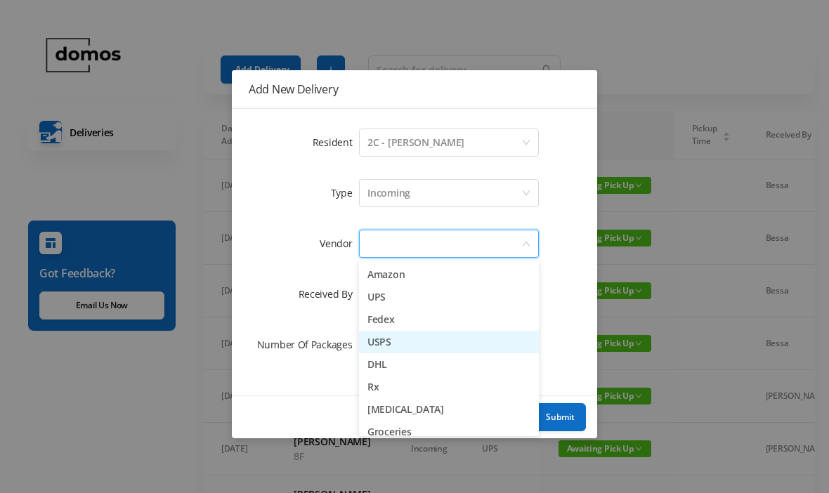
click at [398, 340] on li "USPS" at bounding box center [449, 342] width 180 height 22
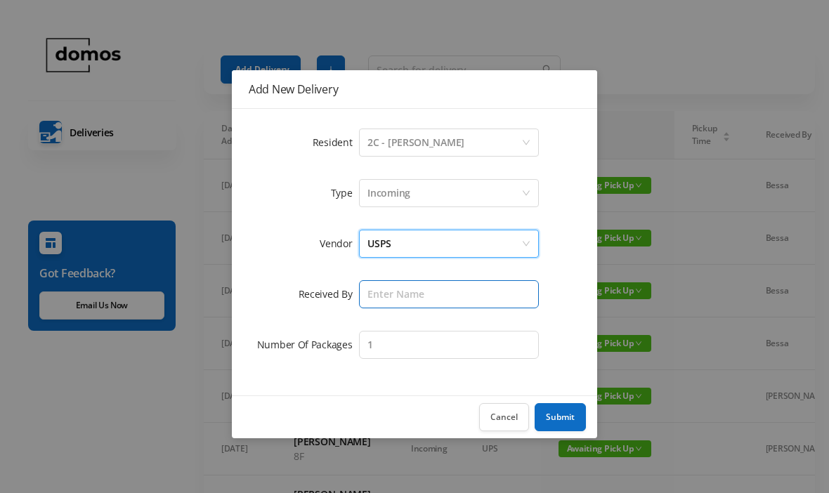
click at [438, 289] on input "text" at bounding box center [449, 294] width 180 height 28
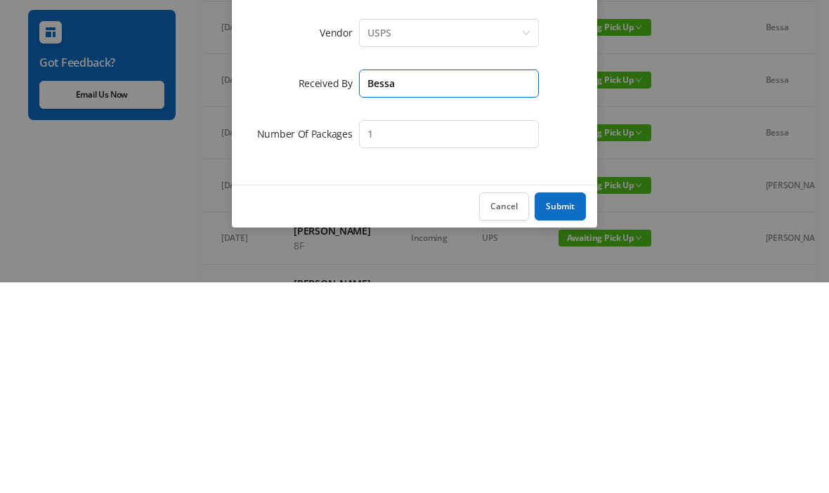
type input "Bessa"
click at [567, 403] on button "Submit" at bounding box center [560, 417] width 51 height 28
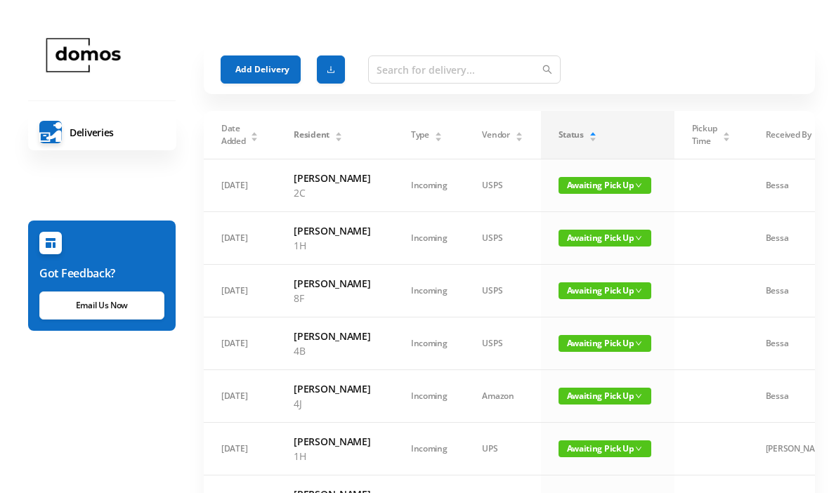
click at [274, 62] on button "Add Delivery" at bounding box center [261, 69] width 80 height 28
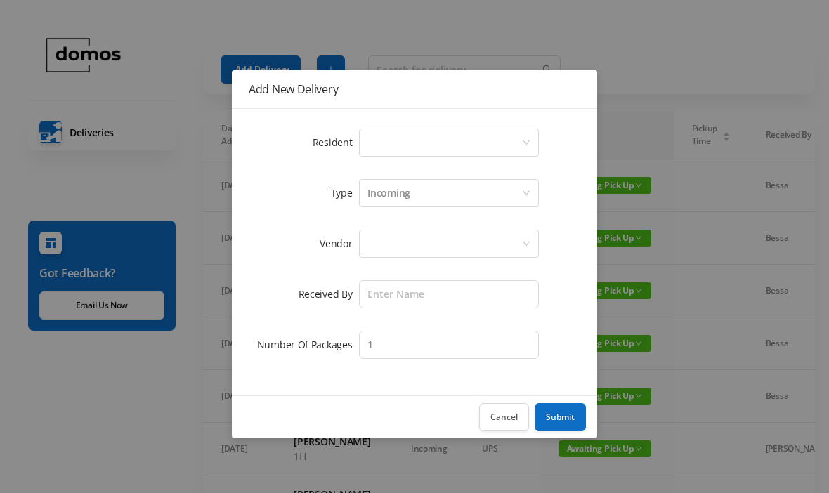
click at [452, 141] on div "Select a person" at bounding box center [444, 142] width 154 height 27
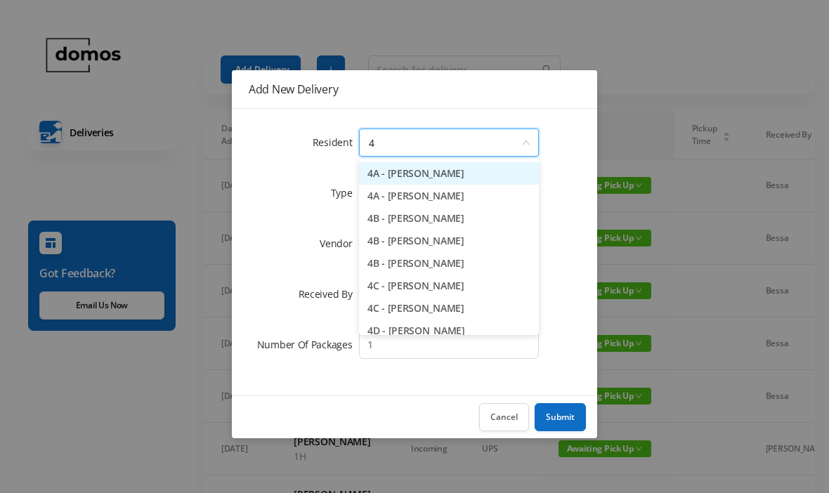
type input "4e"
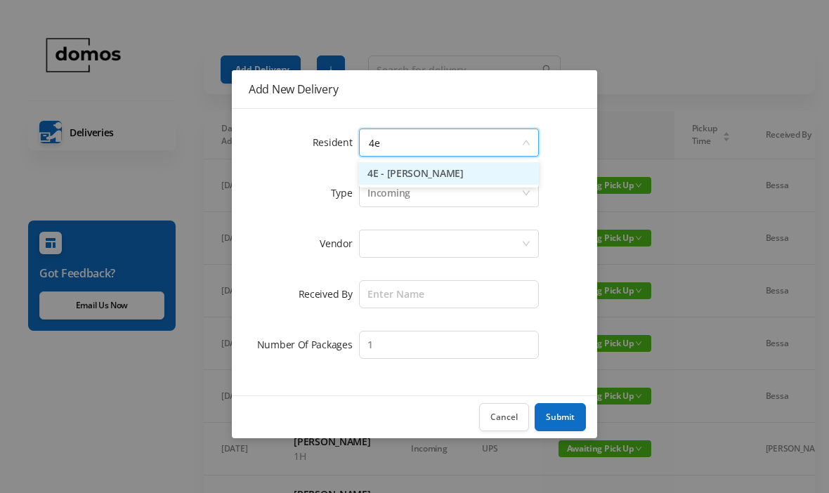
click at [452, 173] on li "4E - [PERSON_NAME]" at bounding box center [449, 173] width 180 height 22
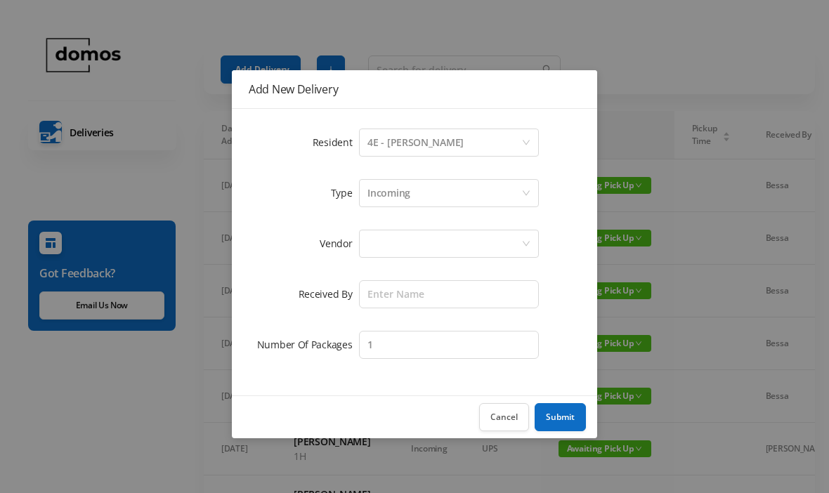
click at [430, 240] on div at bounding box center [444, 243] width 154 height 27
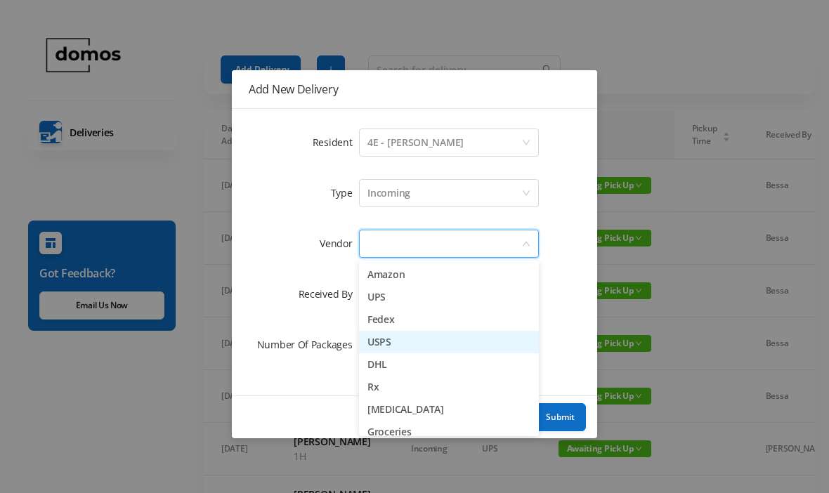
click at [396, 342] on li "USPS" at bounding box center [449, 342] width 180 height 22
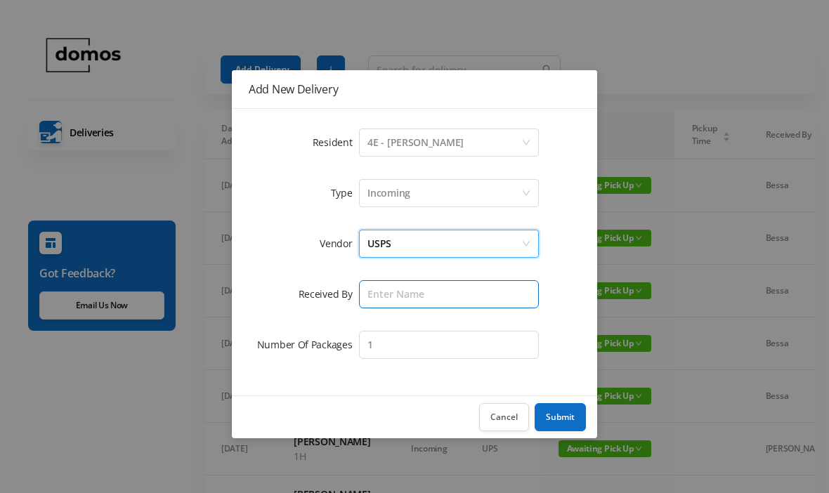
click at [440, 296] on input "text" at bounding box center [449, 294] width 180 height 28
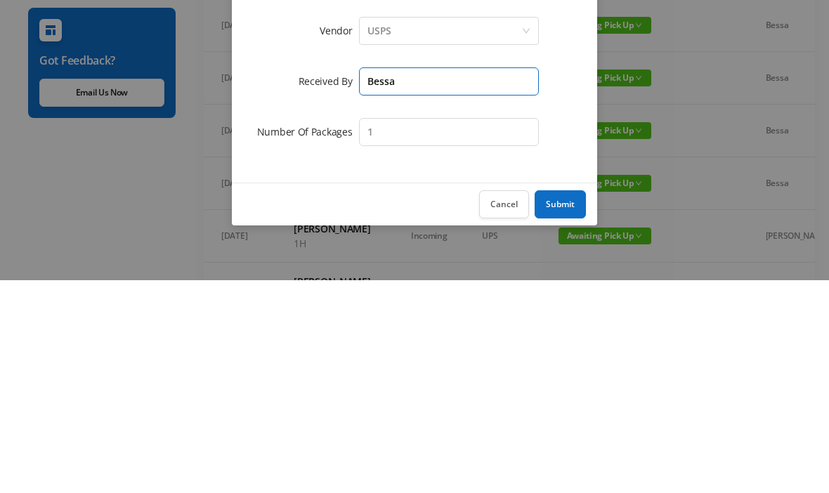
type input "Bessa"
click at [555, 403] on button "Submit" at bounding box center [560, 417] width 51 height 28
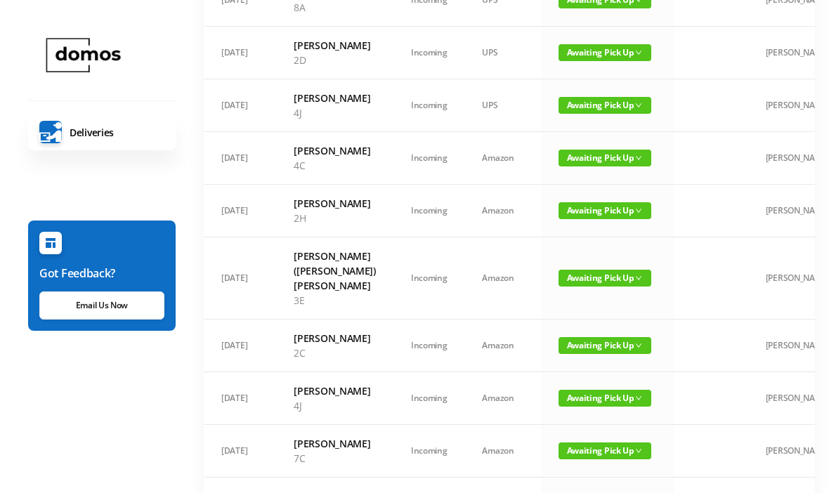
scroll to position [721, 0]
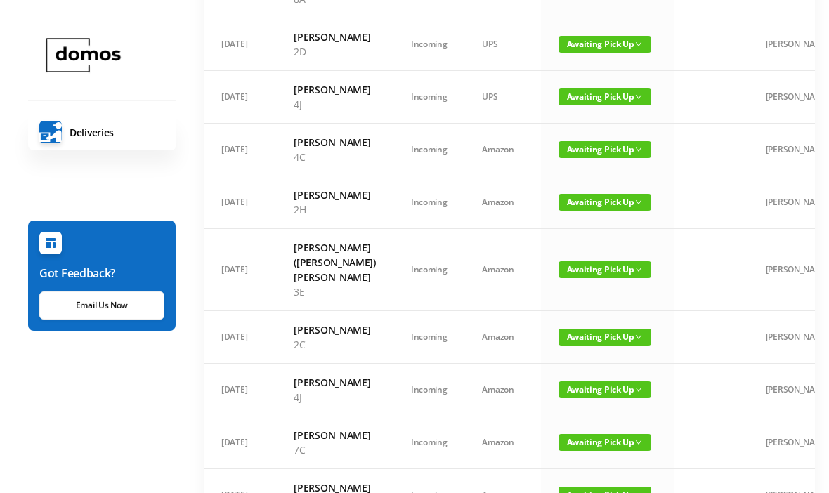
click at [590, 158] on span "Awaiting Pick Up" at bounding box center [604, 149] width 93 height 17
click at [589, 395] on link "Picked Up" at bounding box center [590, 398] width 91 height 22
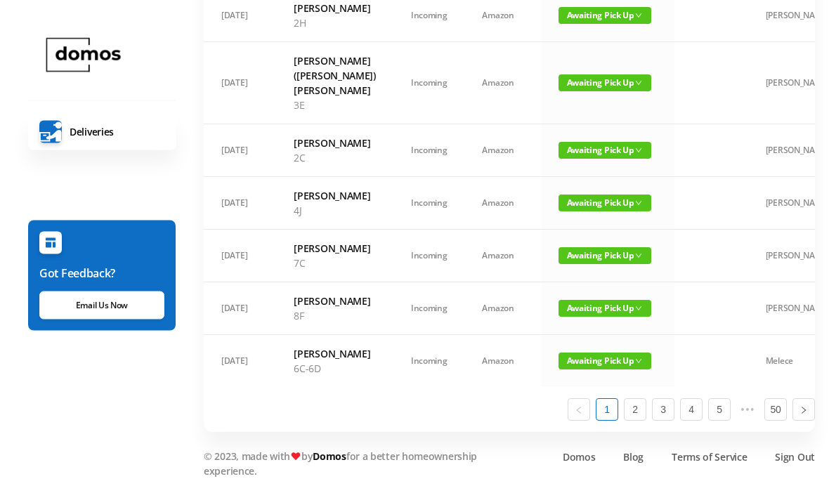
scroll to position [1071, 0]
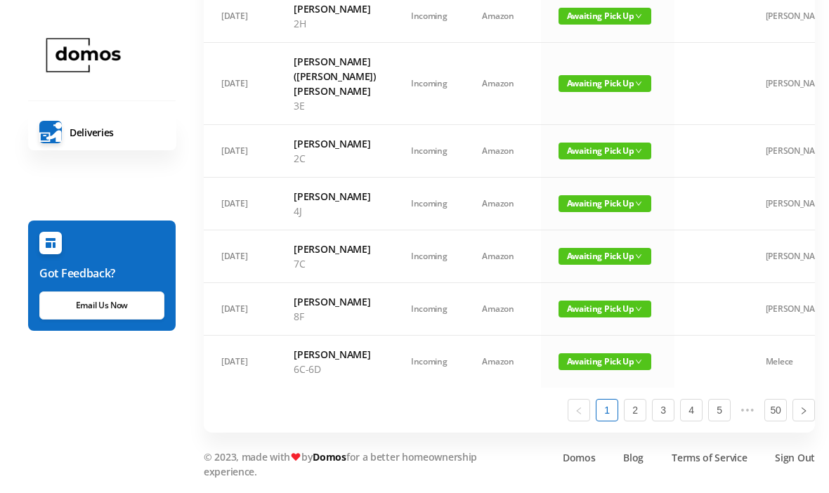
click at [599, 370] on span "Awaiting Pick Up" at bounding box center [604, 361] width 93 height 17
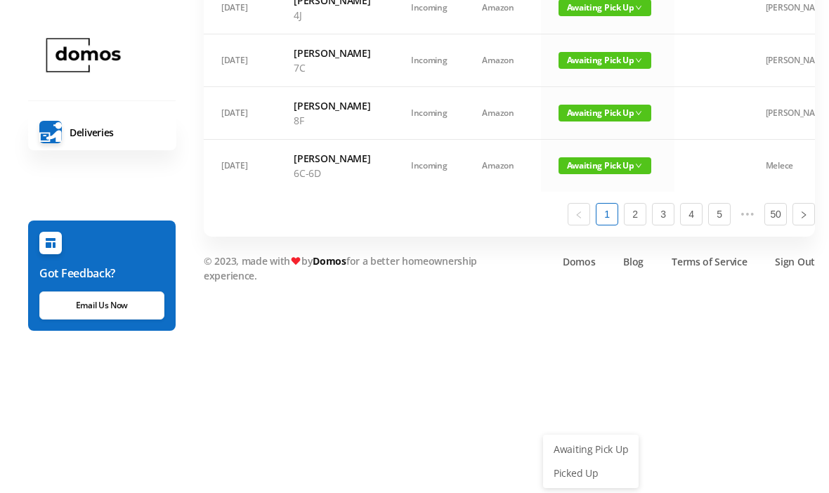
click at [597, 462] on link "Picked Up" at bounding box center [590, 473] width 91 height 22
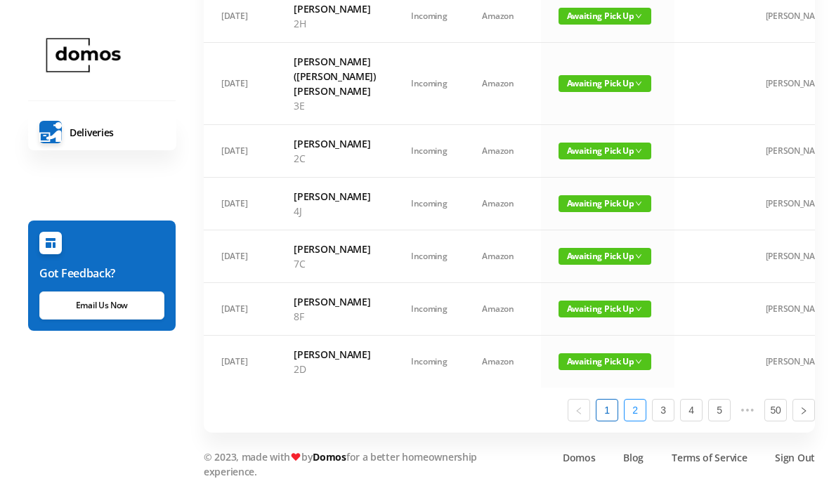
click at [636, 421] on link "2" at bounding box center [634, 410] width 21 height 21
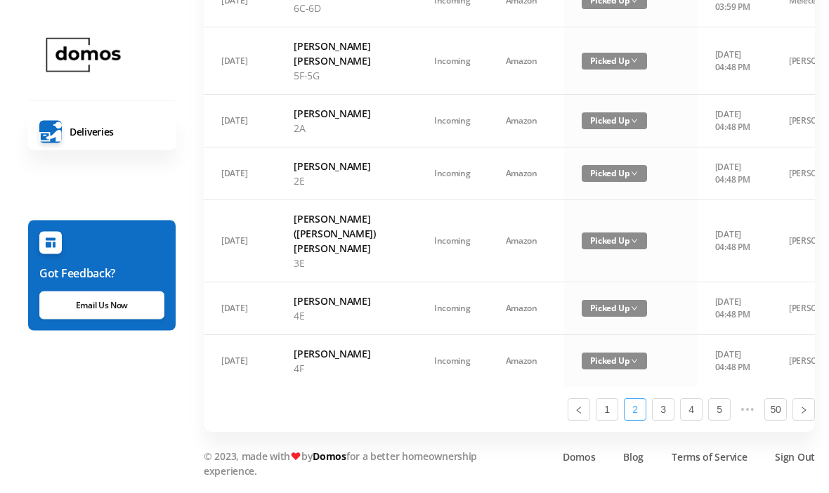
scroll to position [1086, 0]
click at [610, 421] on link "1" at bounding box center [606, 410] width 21 height 21
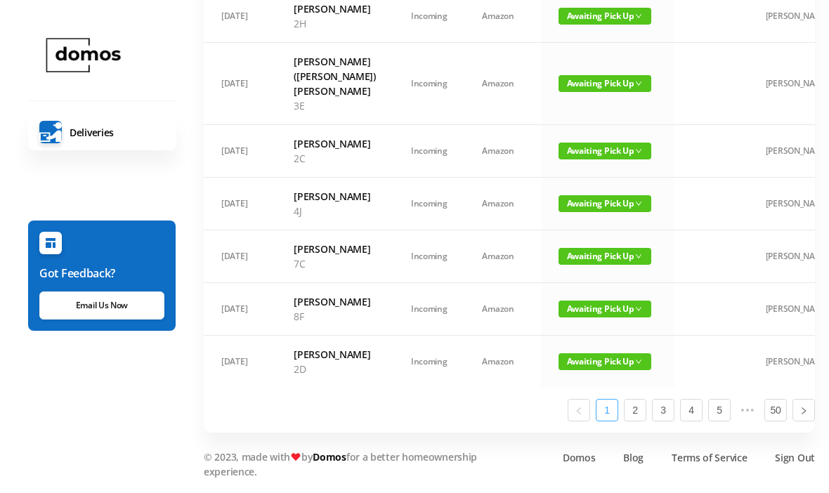
scroll to position [1071, 0]
